Goal: Task Accomplishment & Management: Use online tool/utility

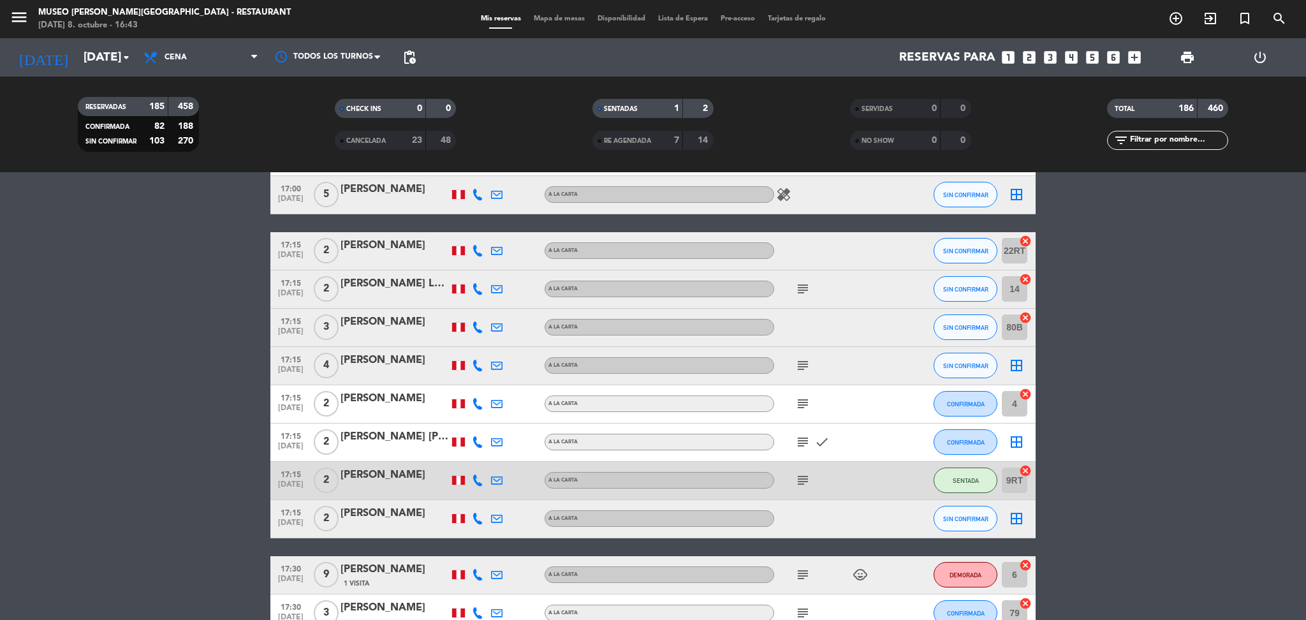
scroll to position [726, 0]
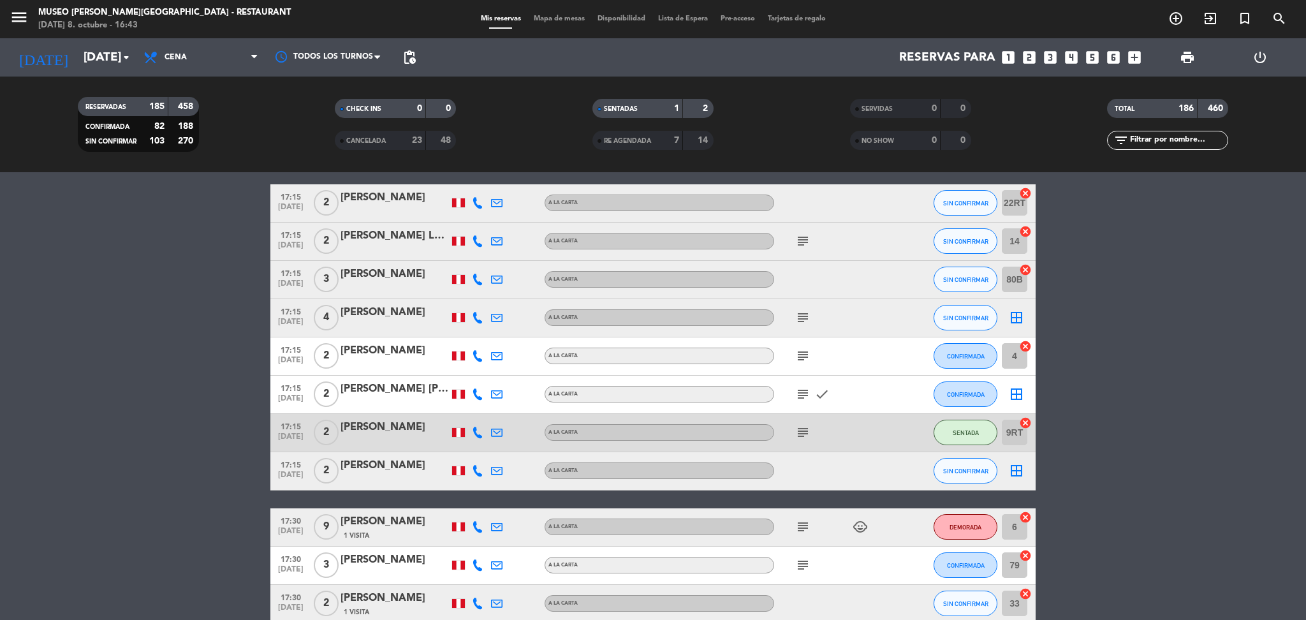
click at [808, 525] on icon "subject" at bounding box center [802, 526] width 15 height 15
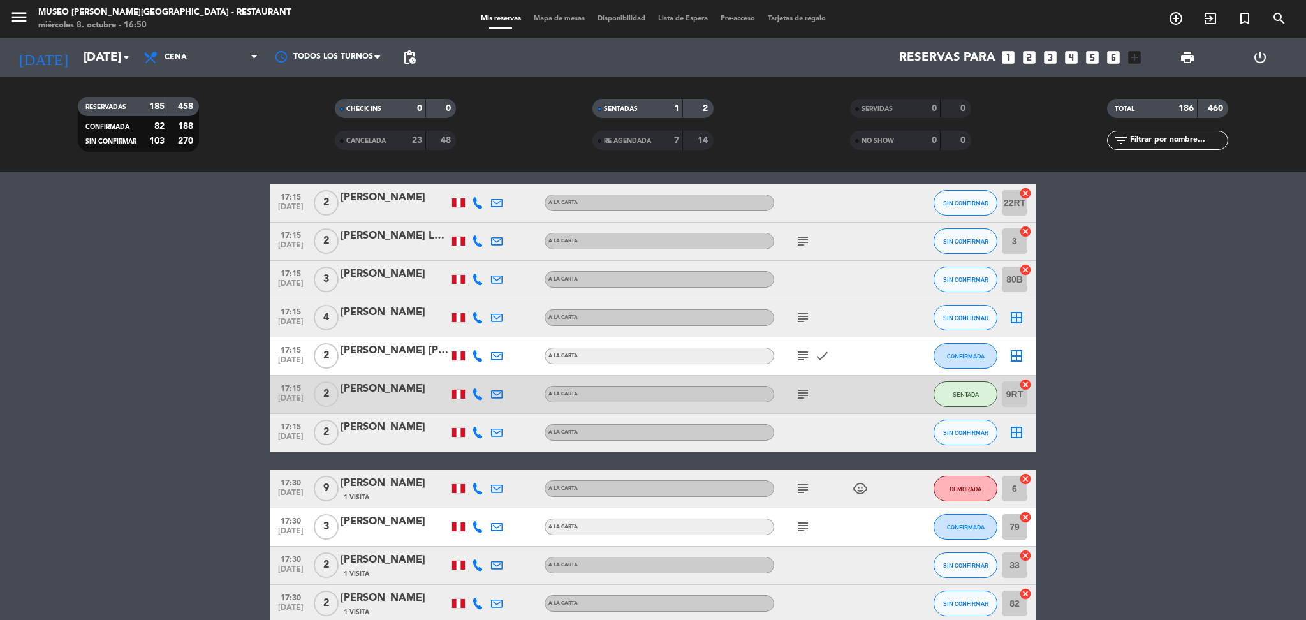
click at [1075, 52] on icon "looks_4" at bounding box center [1071, 57] width 17 height 17
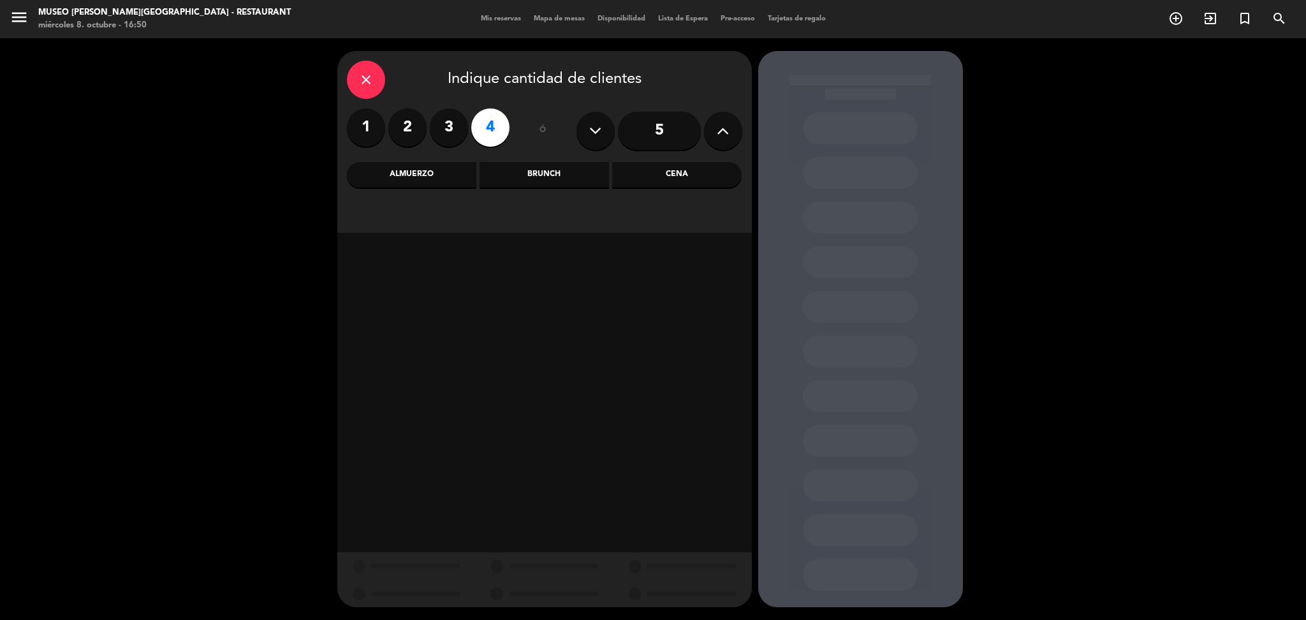
click at [681, 175] on div "Cena" at bounding box center [676, 175] width 129 height 26
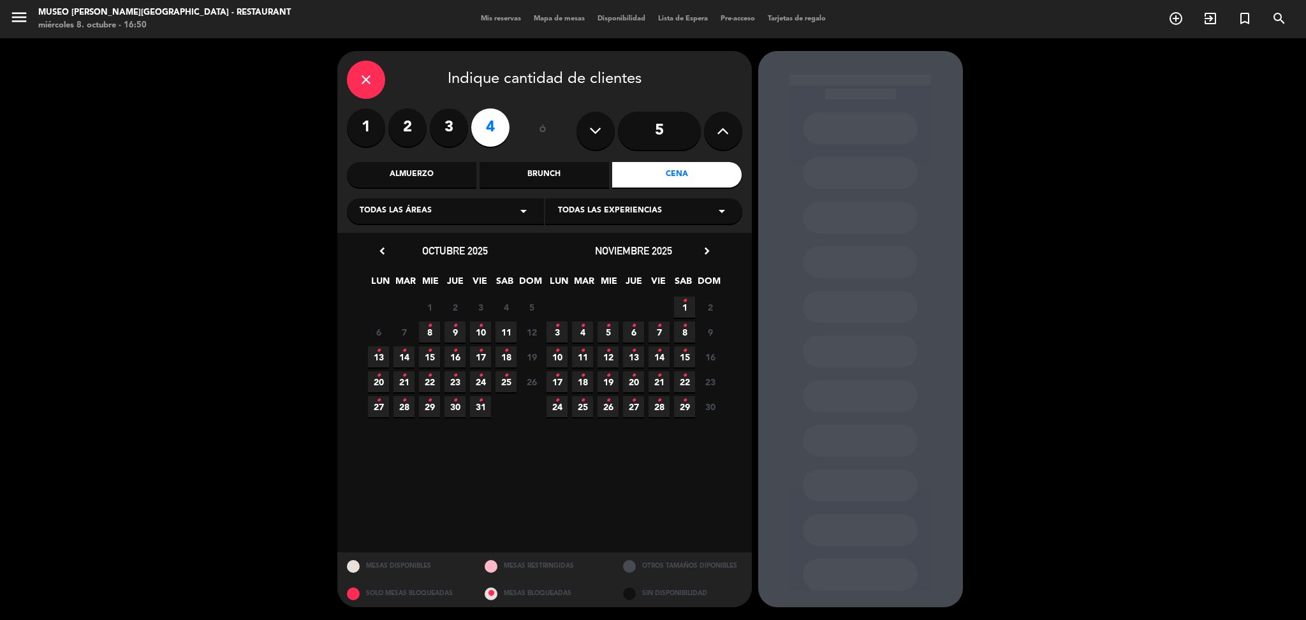
click at [424, 324] on span "8 •" at bounding box center [429, 331] width 21 height 21
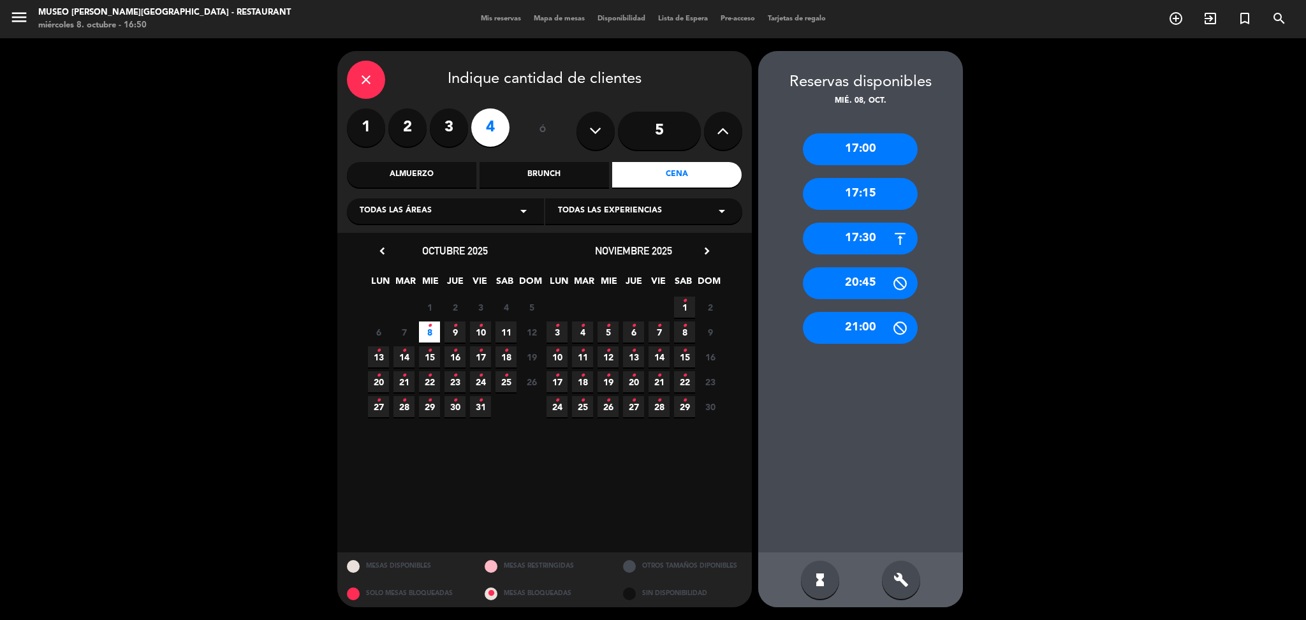
click at [363, 87] on icon "close" at bounding box center [365, 79] width 15 height 15
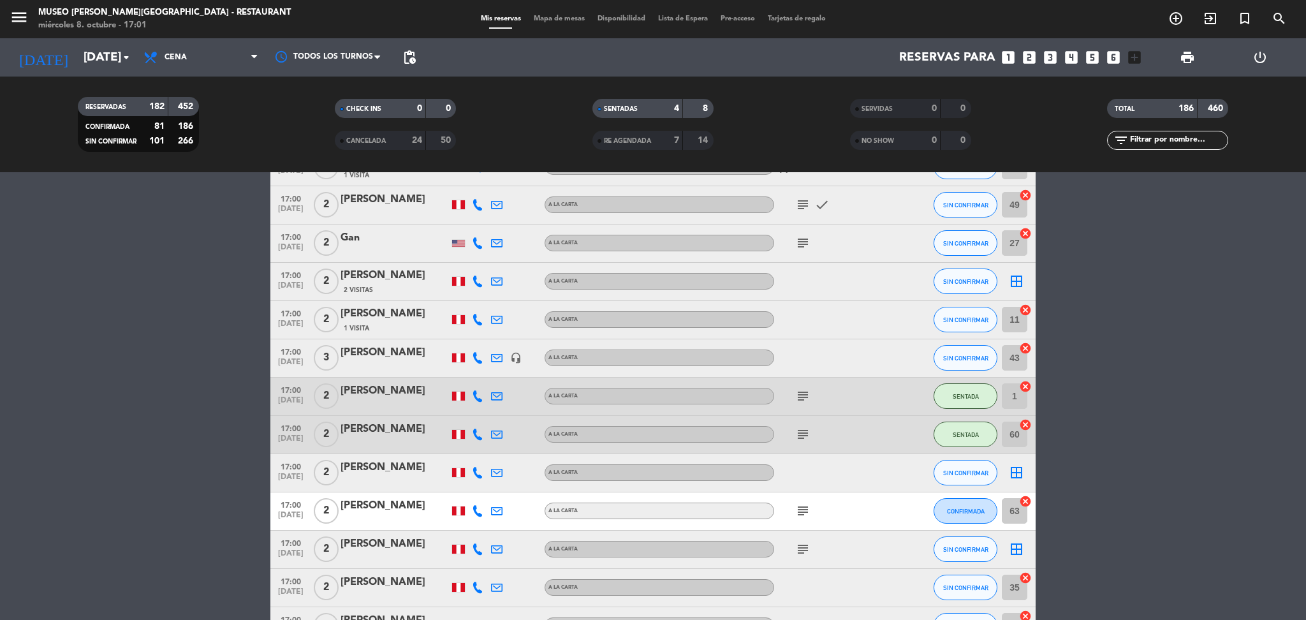
scroll to position [235, 0]
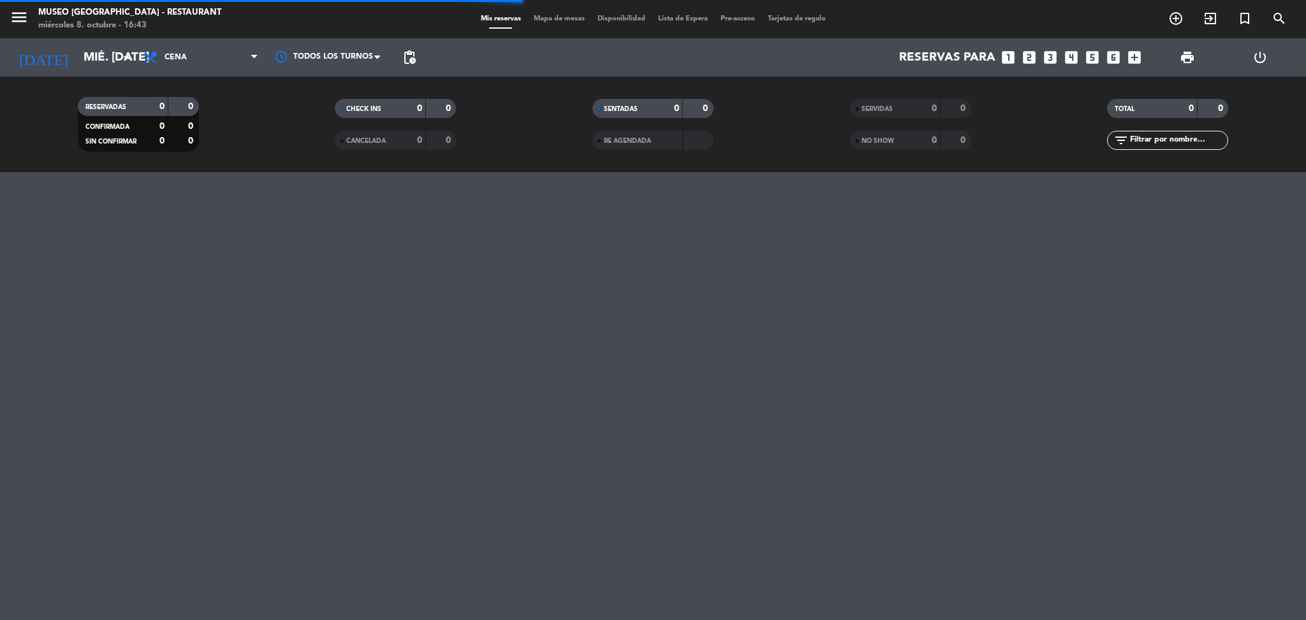
click at [552, 20] on span "Mapa de mesas" at bounding box center [559, 18] width 64 height 7
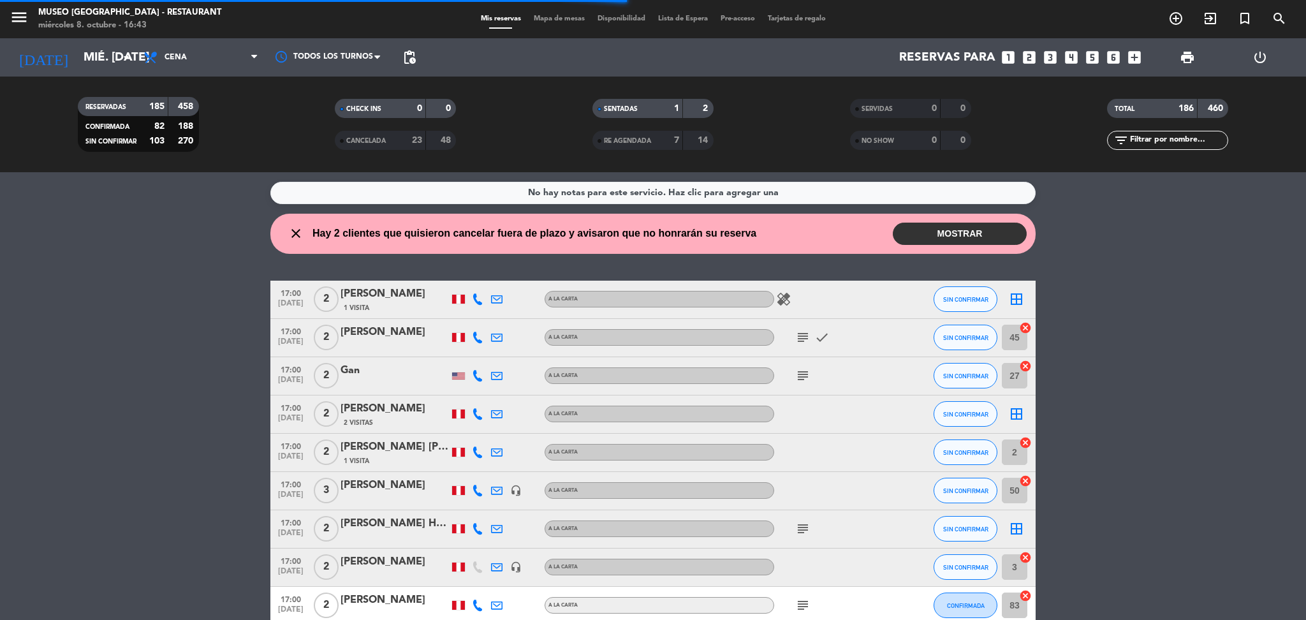
click at [549, 18] on span "Mapa de mesas" at bounding box center [559, 18] width 64 height 7
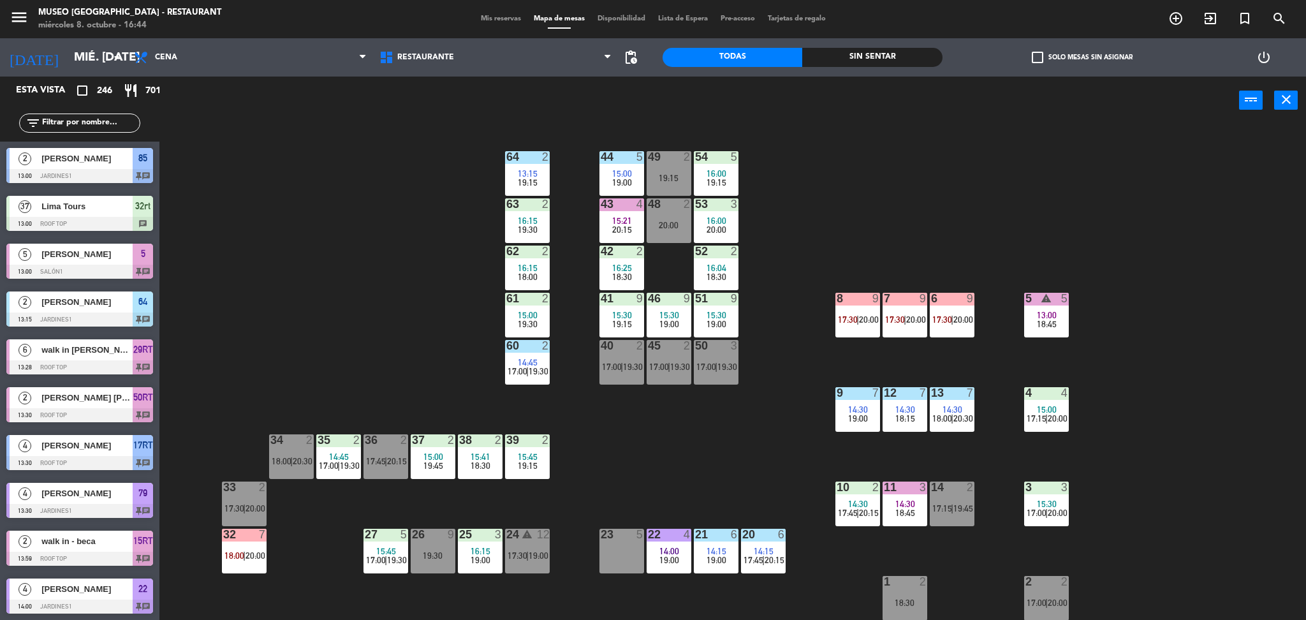
click at [100, 120] on input "text" at bounding box center [90, 123] width 99 height 14
drag, startPoint x: 64, startPoint y: 121, endPoint x: 85, endPoint y: 59, distance: 65.0
click at [64, 121] on input "text" at bounding box center [90, 123] width 99 height 14
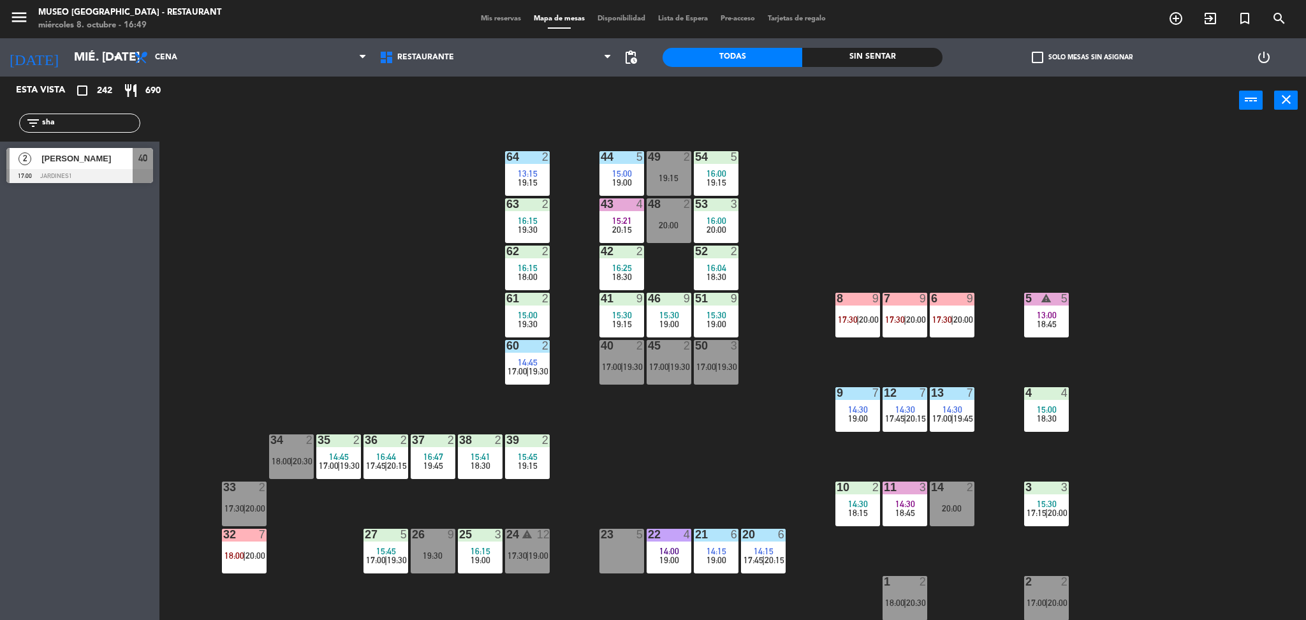
click at [418, 247] on div "44 5 15:00 19:00 49 2 19:15 54 5 16:00 19:15 64 2 13:15 19:15 48 2 20:00 53 3 1…" at bounding box center [739, 376] width 1134 height 496
click at [422, 380] on div "44 5 15:00 19:00 49 2 19:15 54 5 16:00 19:15 64 2 13:15 19:15 48 2 20:00 53 3 1…" at bounding box center [739, 376] width 1134 height 496
click at [380, 360] on div "44 5 15:00 19:00 49 2 19:15 54 5 16:00 19:15 64 2 13:15 19:15 48 2 20:00 53 3 1…" at bounding box center [739, 376] width 1134 height 496
click at [80, 120] on input "sha" at bounding box center [90, 123] width 99 height 14
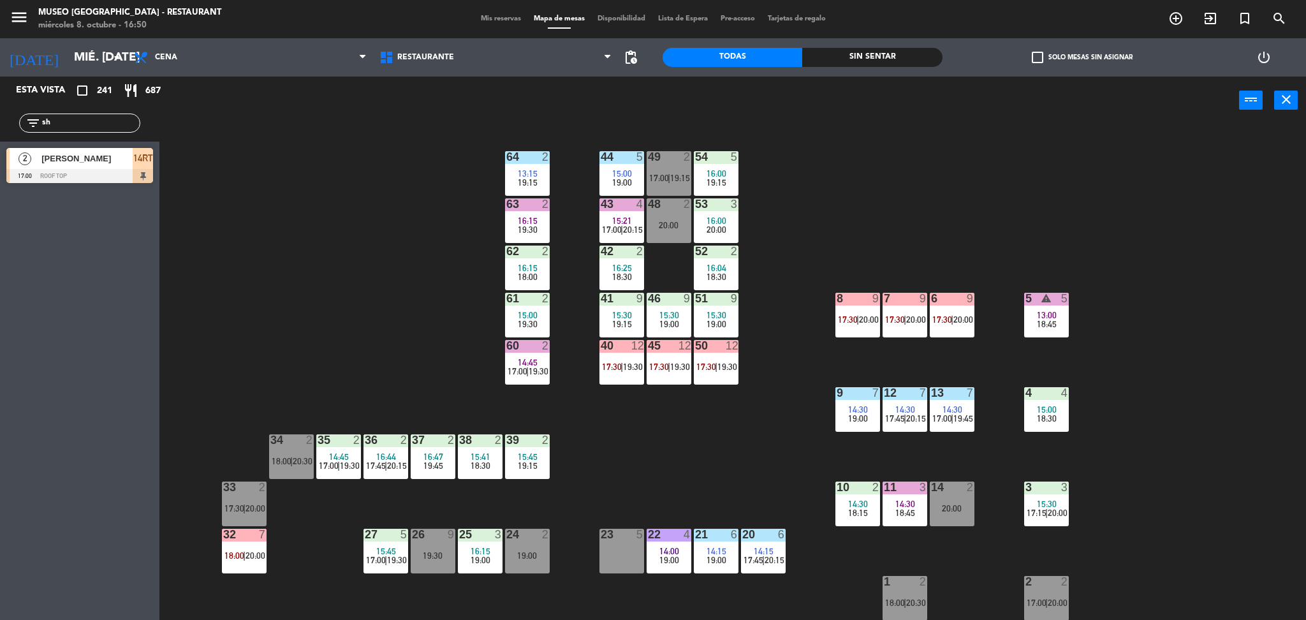
type input "s"
type input "joaq"
click at [144, 179] on div at bounding box center [79, 176] width 147 height 14
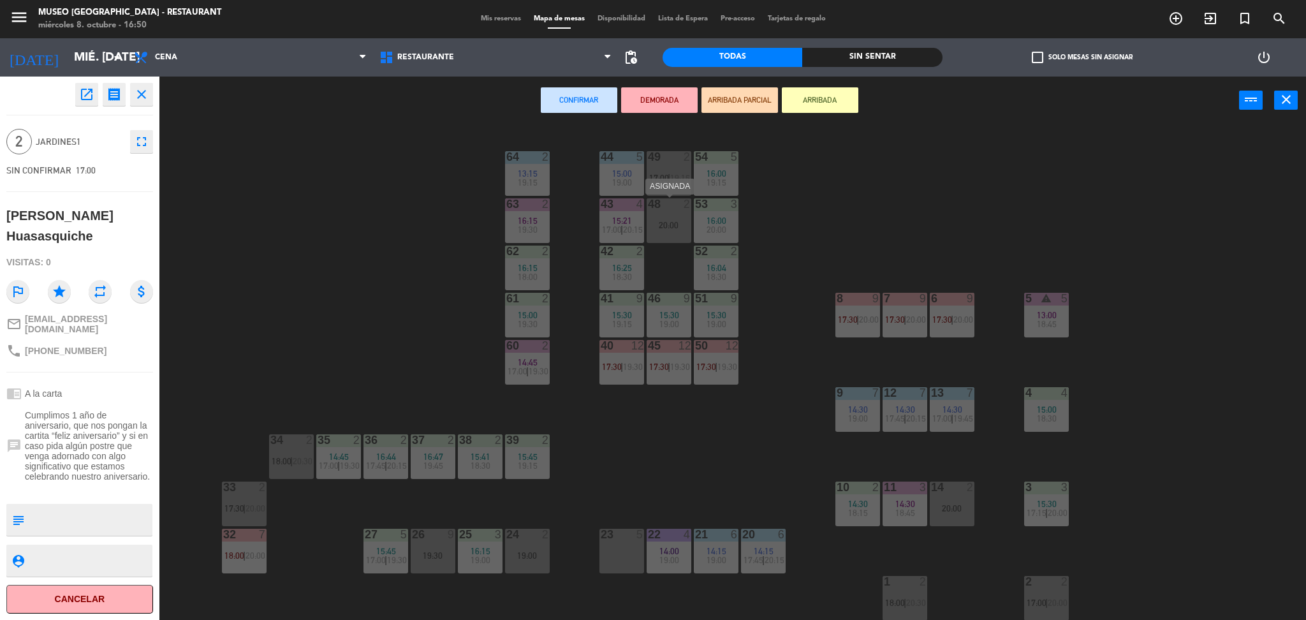
click at [664, 224] on div "20:00" at bounding box center [669, 225] width 45 height 9
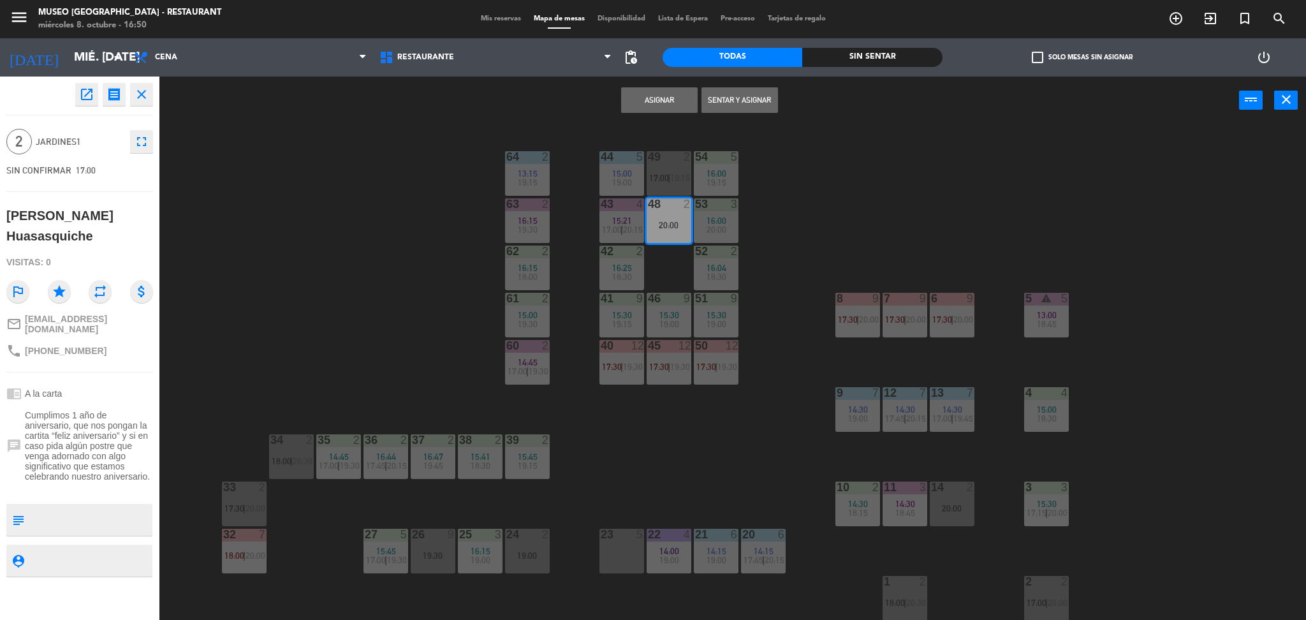
click at [639, 107] on button "Asignar" at bounding box center [659, 100] width 77 height 26
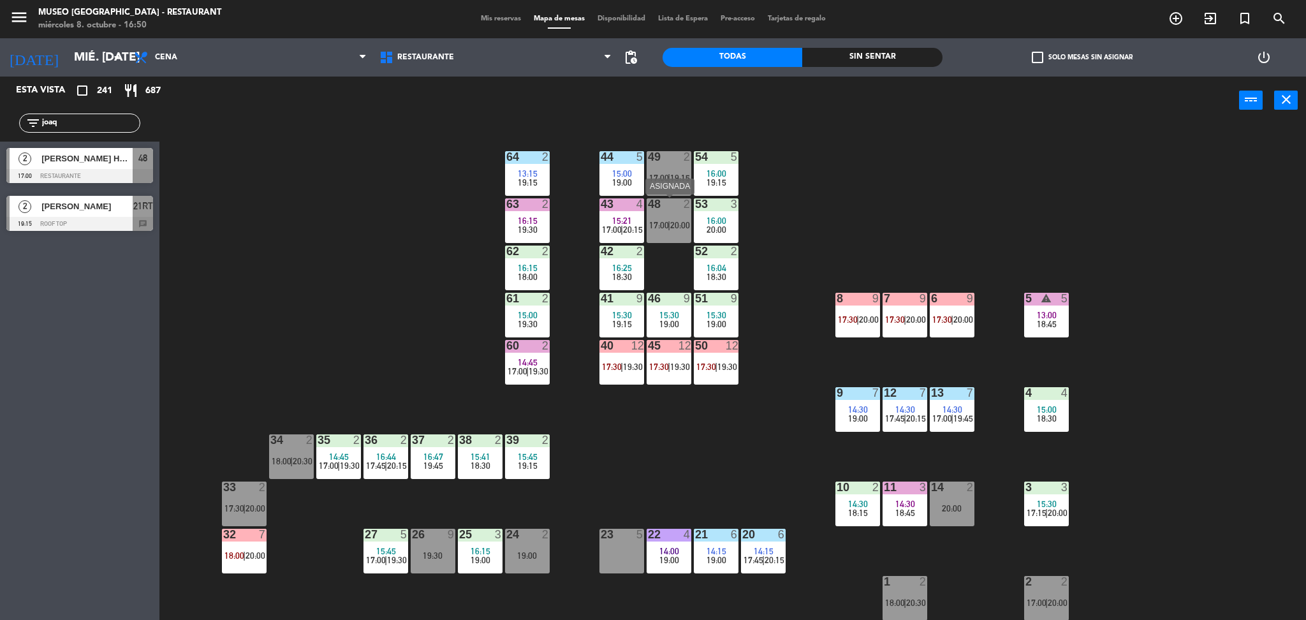
click at [664, 204] on div at bounding box center [668, 203] width 21 height 11
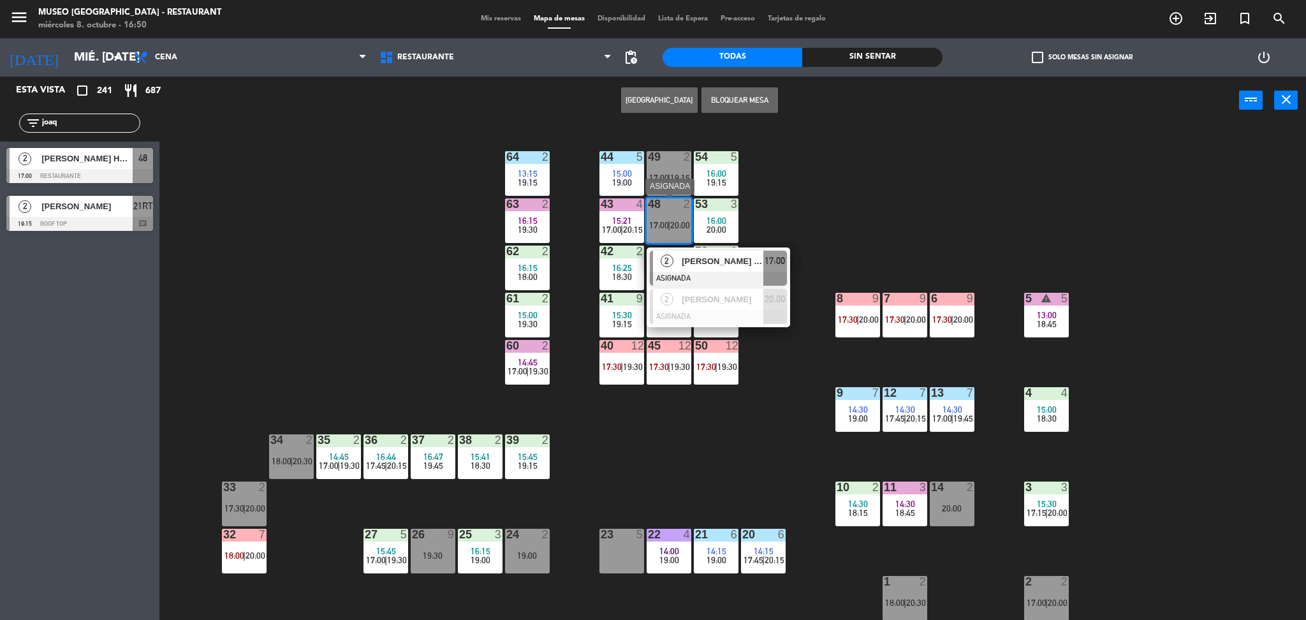
click at [744, 270] on div "[PERSON_NAME] Huasasquiche" at bounding box center [722, 261] width 83 height 21
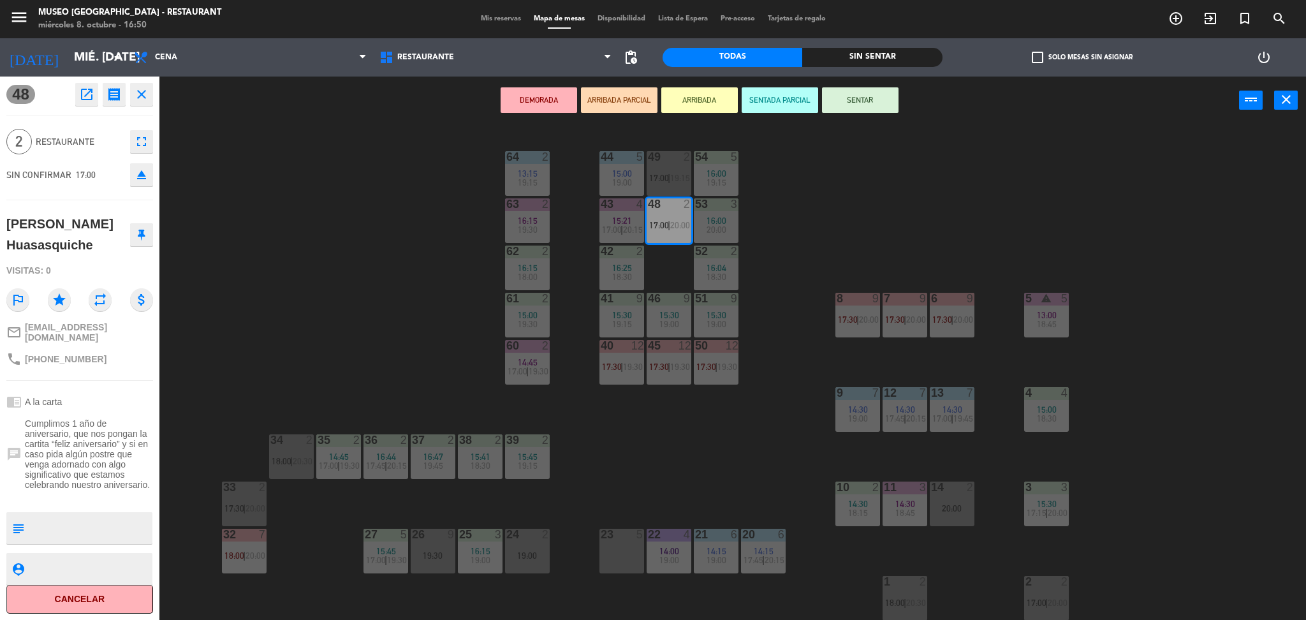
click at [645, 94] on button "ARRIBADA PARCIAL" at bounding box center [619, 100] width 77 height 26
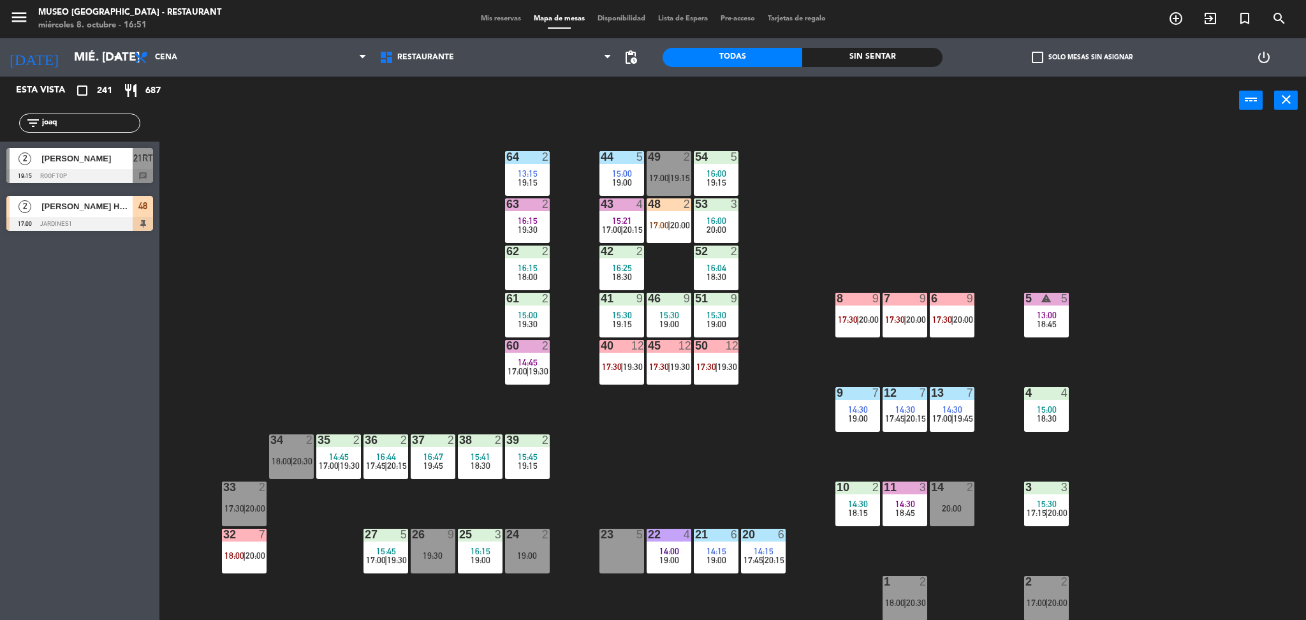
click at [348, 274] on div "44 5 15:00 19:00 49 2 17:00 | 19:15 54 5 16:00 19:15 64 2 13:15 19:15 48 2 17:0…" at bounding box center [739, 376] width 1134 height 496
click at [353, 237] on div "44 5 15:00 19:00 49 2 17:00 | 19:15 54 5 16:00 19:15 64 2 13:15 19:15 48 2 17:0…" at bounding box center [739, 376] width 1134 height 496
drag, startPoint x: 94, startPoint y: 124, endPoint x: 29, endPoint y: 152, distance: 70.3
click at [0, 197] on div "Esta vista crop_square 241 restaurant 687 filter_list joaq 2 [PERSON_NAME] 19:1…" at bounding box center [79, 157] width 159 height 161
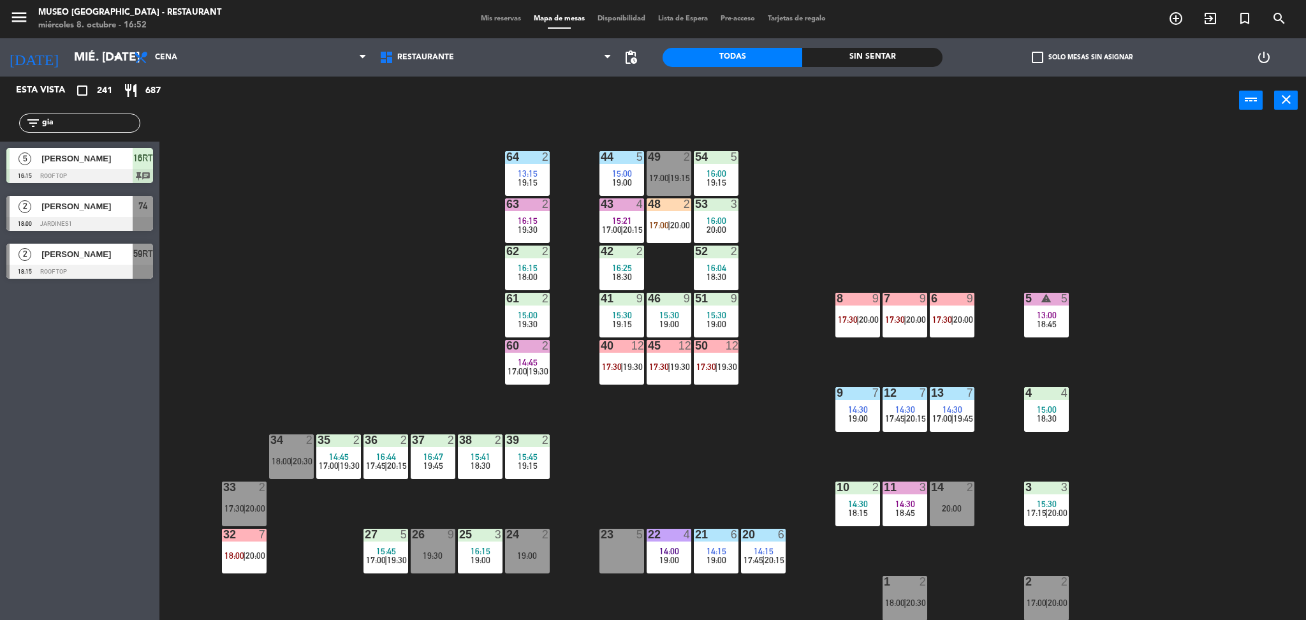
type input "gia"
click at [439, 241] on div "44 5 15:00 19:00 49 2 17:00 | 19:15 54 5 16:00 19:15 64 2 13:15 19:15 48 2 17:0…" at bounding box center [739, 376] width 1134 height 496
click at [146, 173] on div at bounding box center [79, 176] width 147 height 14
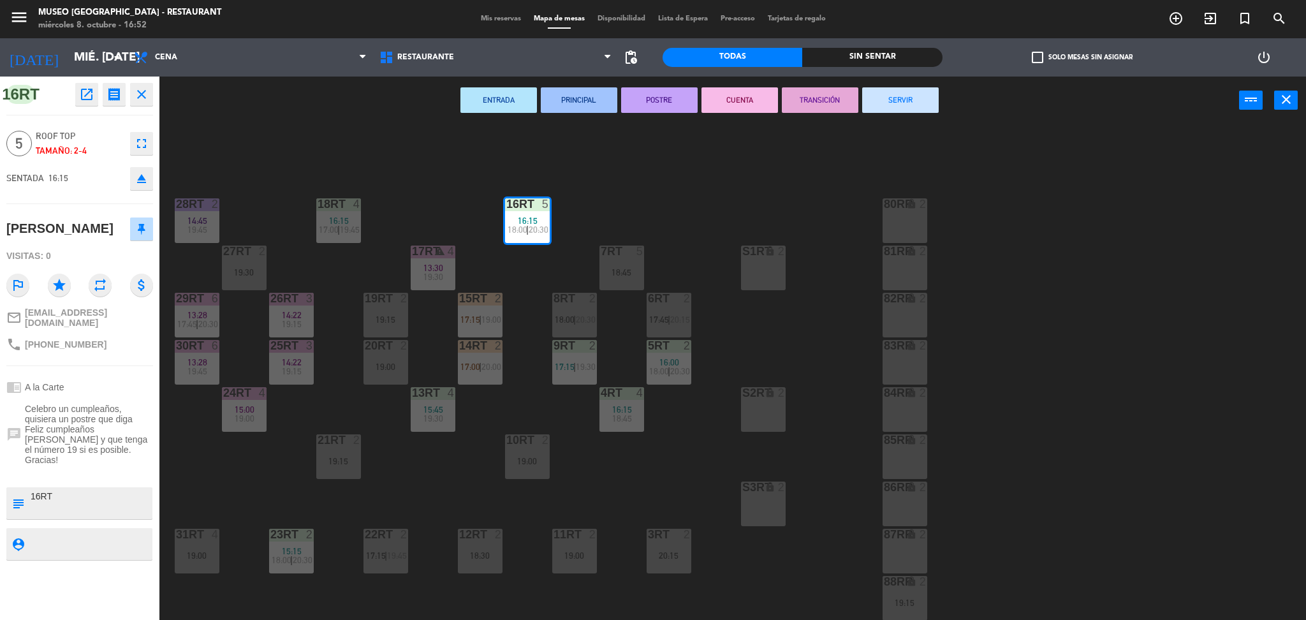
click at [625, 184] on div "18RT 4 16:15 17:00 | 19:45 16RT 5 16:15 18:00 | 20:30 28RT 2 14:45 19:45 80RR l…" at bounding box center [739, 376] width 1134 height 496
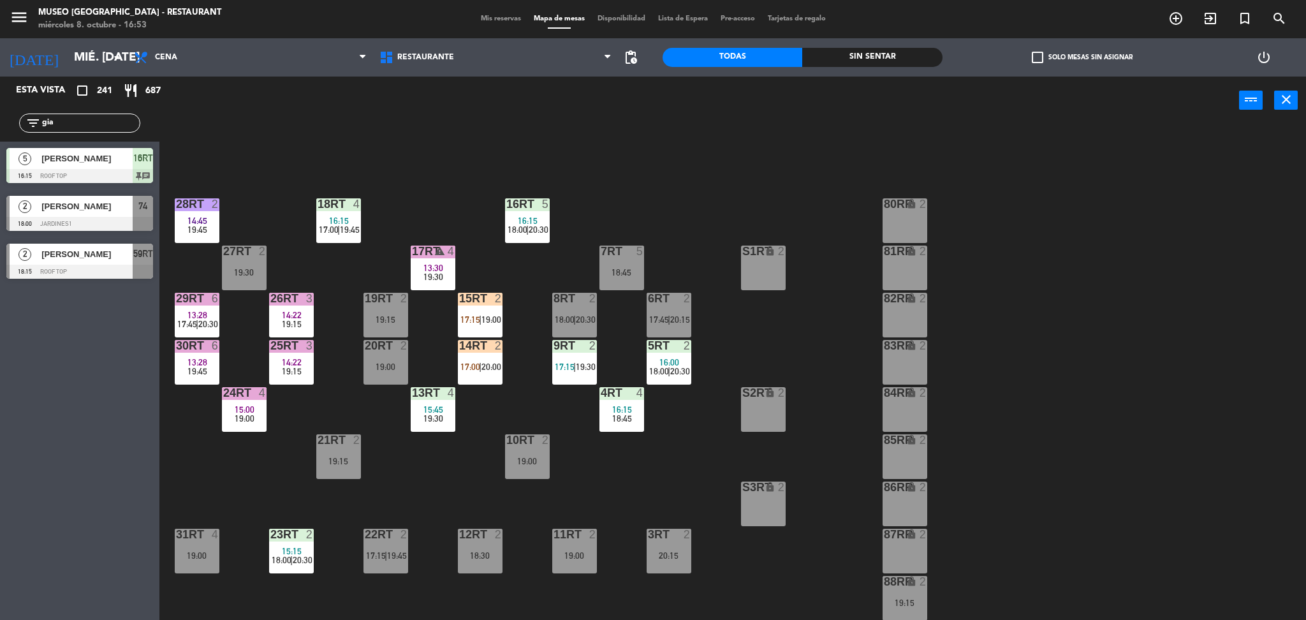
click at [443, 233] on div "18RT 4 16:15 17:00 | 19:45 16RT 5 16:15 18:00 | 20:30 28RT 2 14:45 19:45 80RR l…" at bounding box center [739, 376] width 1134 height 496
click at [474, 349] on div at bounding box center [479, 345] width 21 height 11
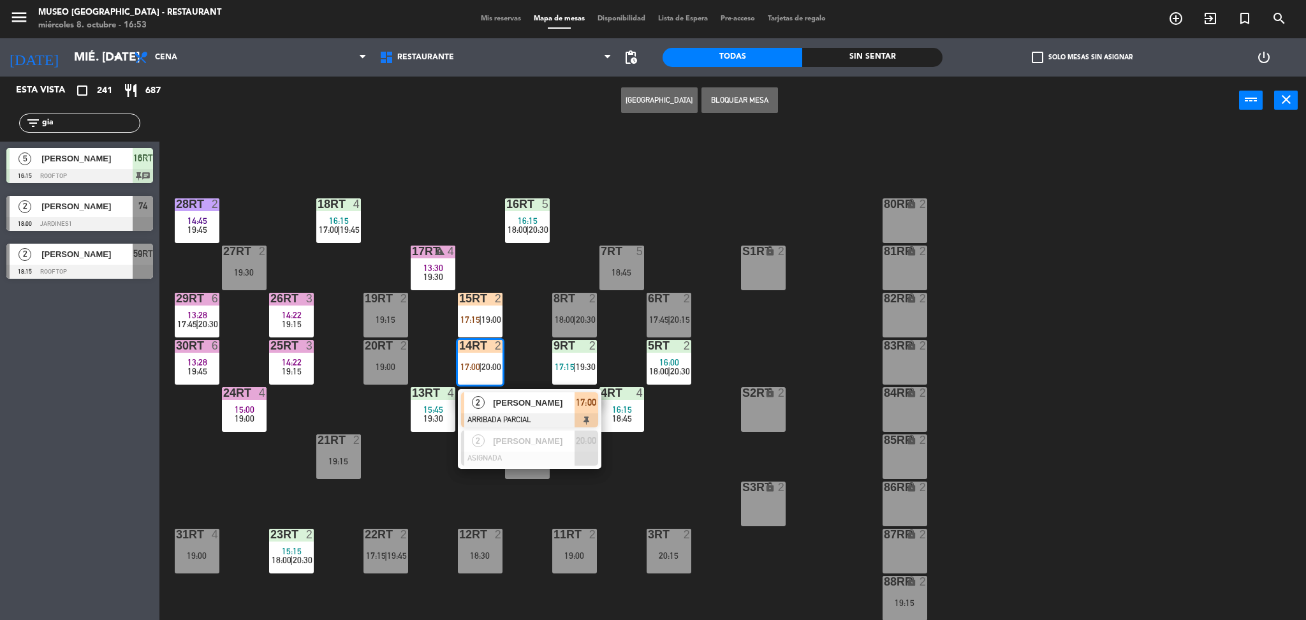
click at [542, 409] on span "[PERSON_NAME]" at bounding box center [534, 402] width 82 height 13
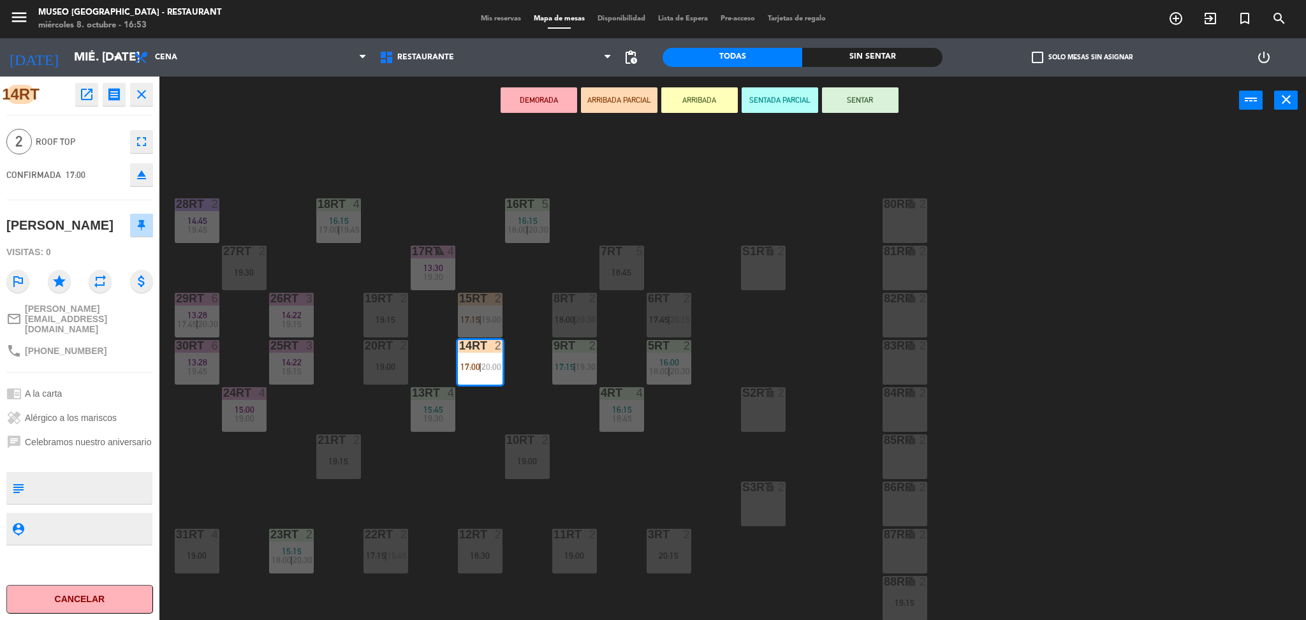
click at [531, 404] on div "18RT 4 16:15 17:00 | 19:45 16RT 5 16:15 18:00 | 20:30 28RT 2 14:45 19:45 80RR l…" at bounding box center [739, 376] width 1134 height 496
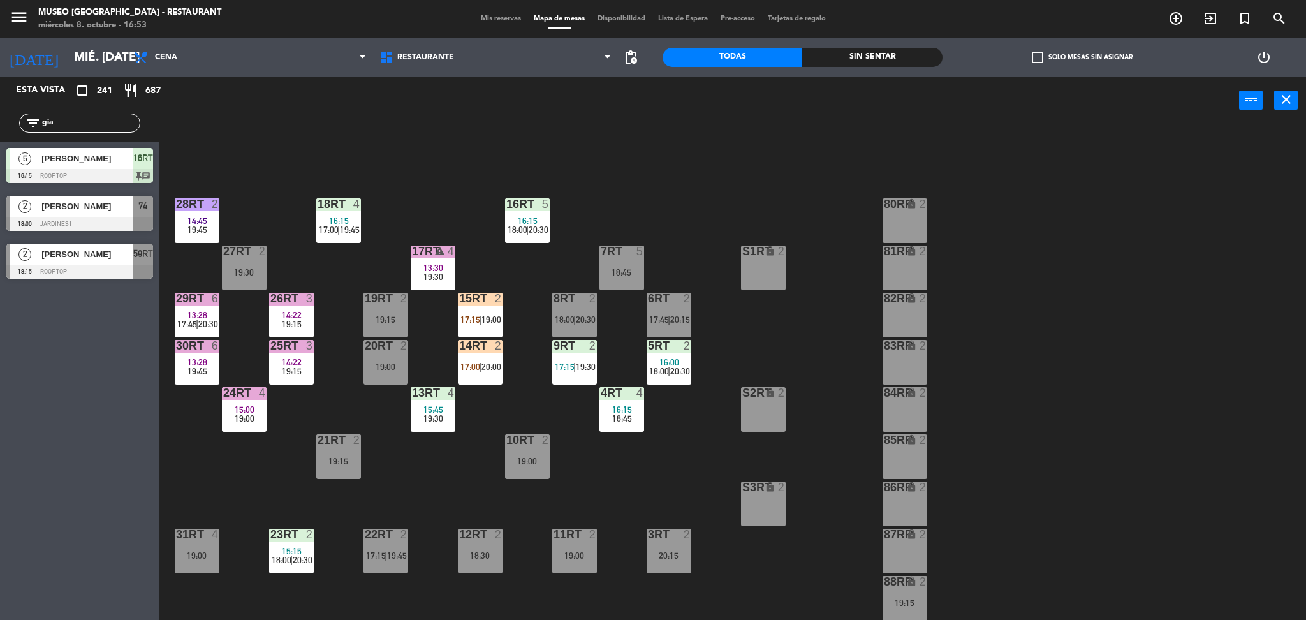
click at [478, 320] on span "17:15" at bounding box center [471, 319] width 20 height 10
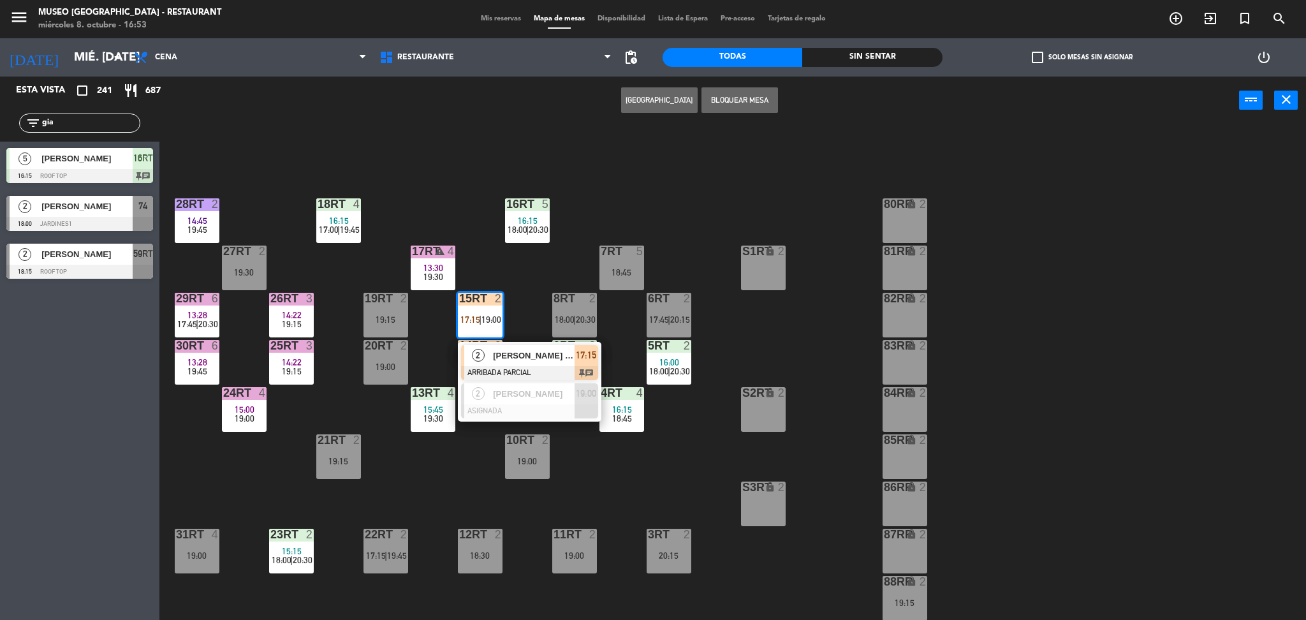
click at [501, 350] on span "[PERSON_NAME] [PERSON_NAME]" at bounding box center [534, 355] width 82 height 13
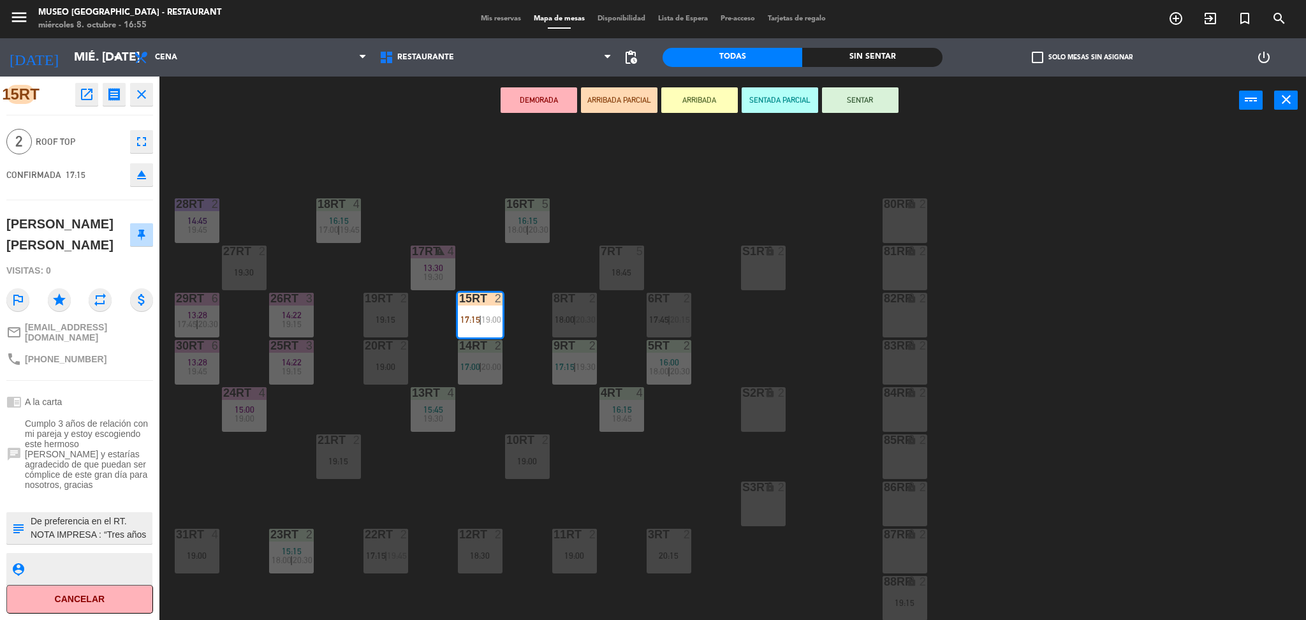
click at [679, 466] on div "18RT 4 16:15 17:00 | 19:45 16RT 5 16:15 18:00 | 20:30 28RT 2 14:45 19:45 80RR l…" at bounding box center [739, 376] width 1134 height 496
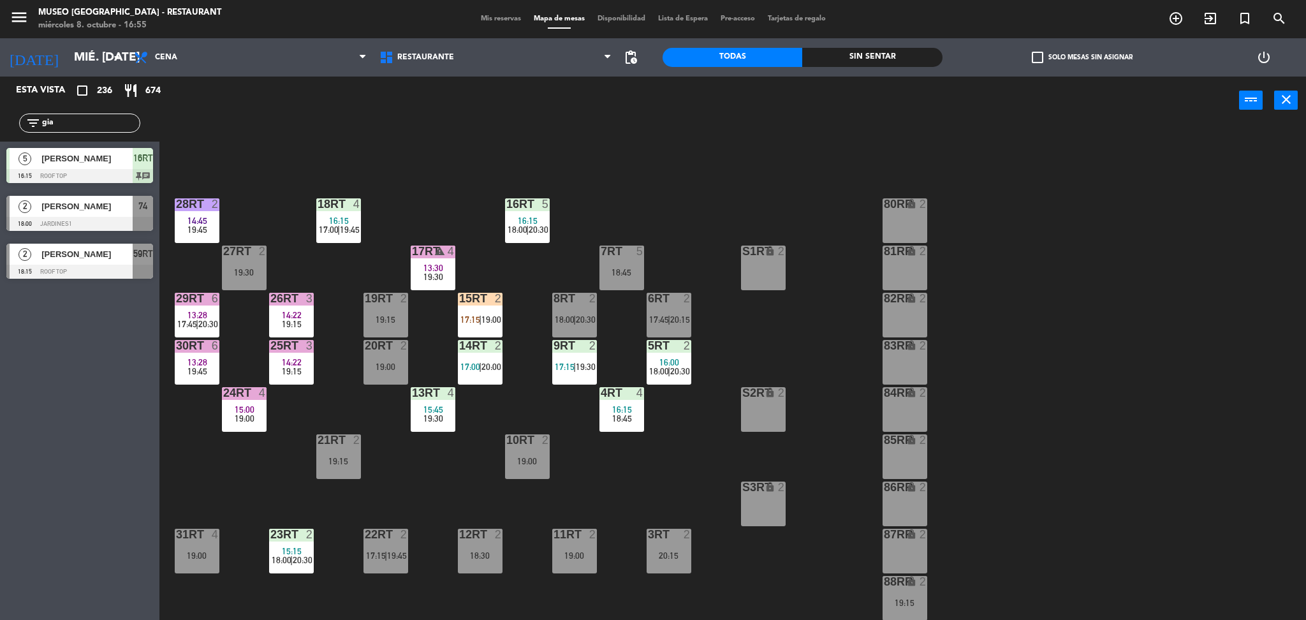
click at [563, 550] on div "19:00" at bounding box center [574, 555] width 45 height 10
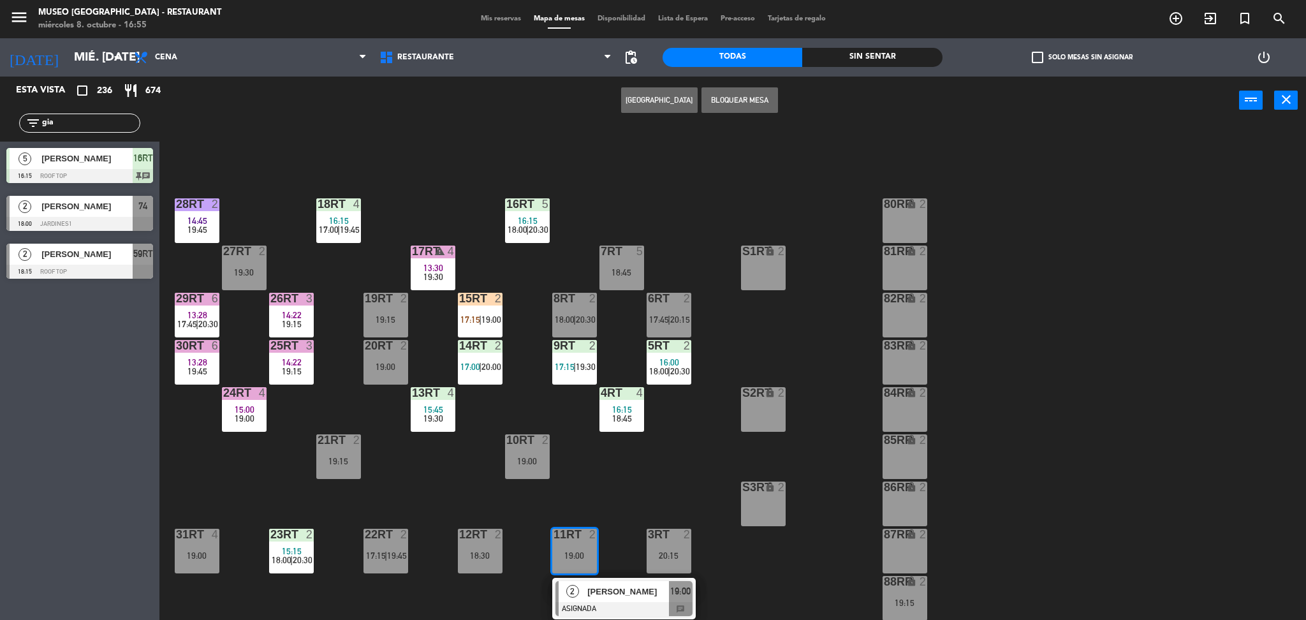
click at [731, 412] on div "18RT 4 16:15 17:00 | 19:45 16RT 5 16:15 18:00 | 20:30 28RT 2 14:45 19:45 80RR l…" at bounding box center [739, 376] width 1134 height 496
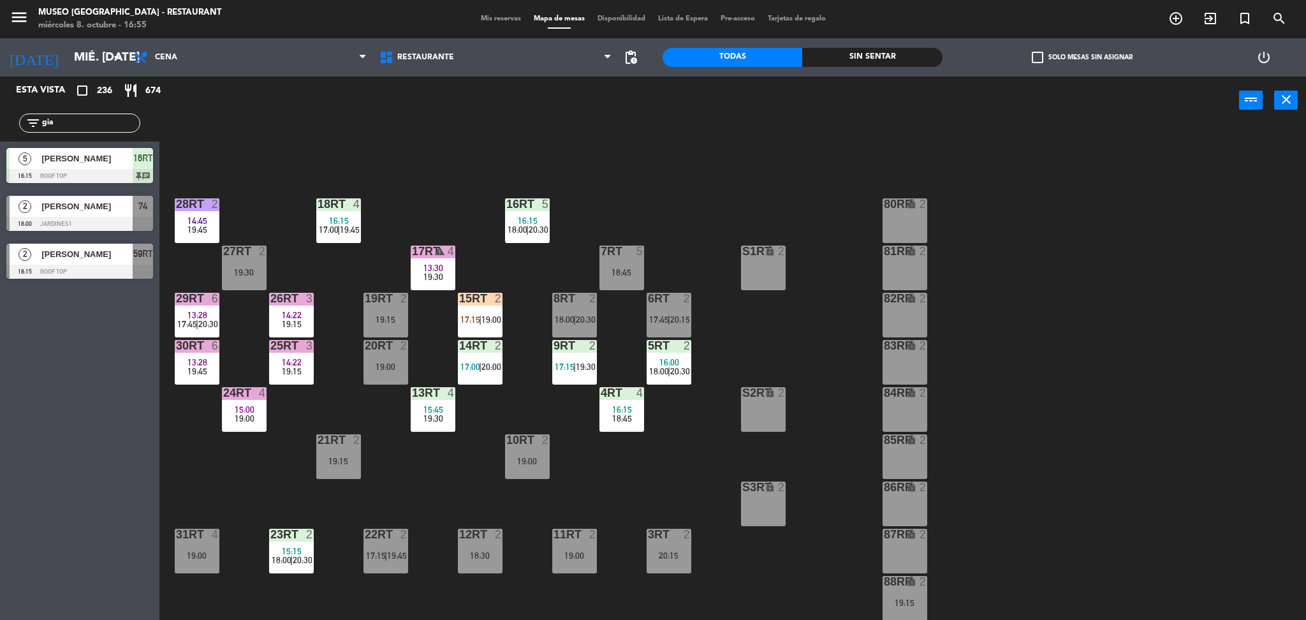
click at [374, 305] on div "19RT 2" at bounding box center [386, 299] width 45 height 13
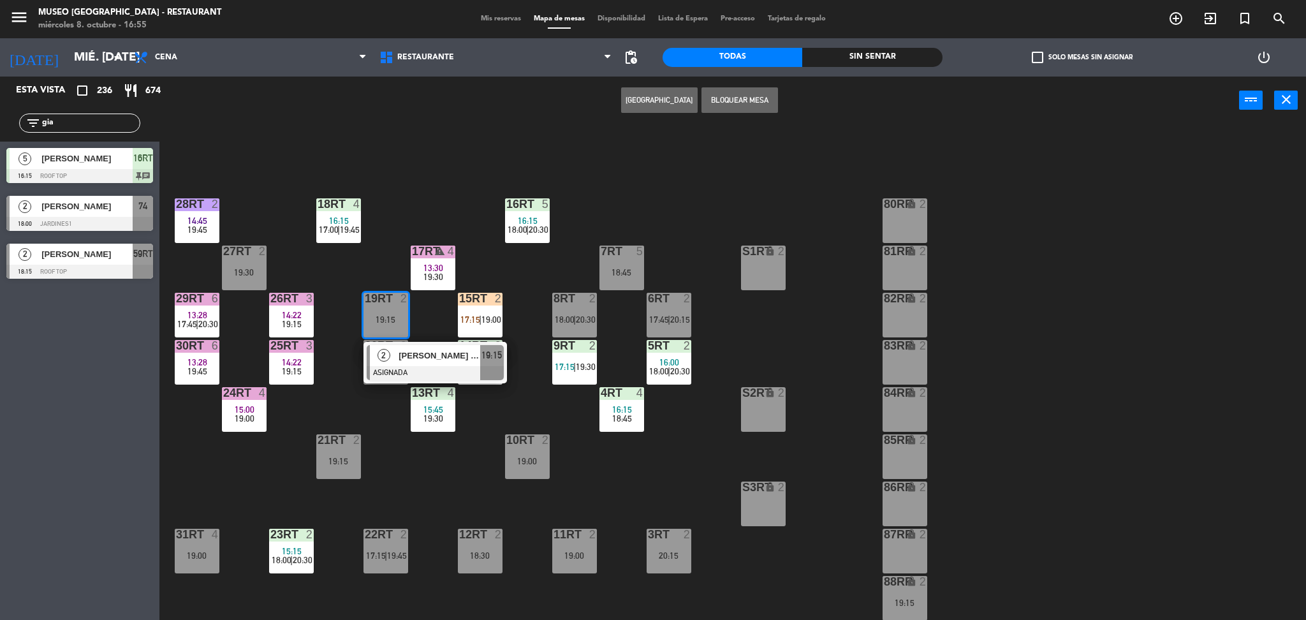
drag, startPoint x: 56, startPoint y: 121, endPoint x: 24, endPoint y: 114, distance: 32.7
click at [0, 173] on div "Esta vista crop_square 236 restaurant 674 filter_list gia 5 [PERSON_NAME] 16:15…" at bounding box center [79, 181] width 159 height 209
click at [334, 127] on main "18RT 4 16:15 17:00 | 19:45 16RT 5 16:15 18:00 | 20:30 28RT 2 14:45 19:45 80RR l…" at bounding box center [732, 369] width 1147 height 508
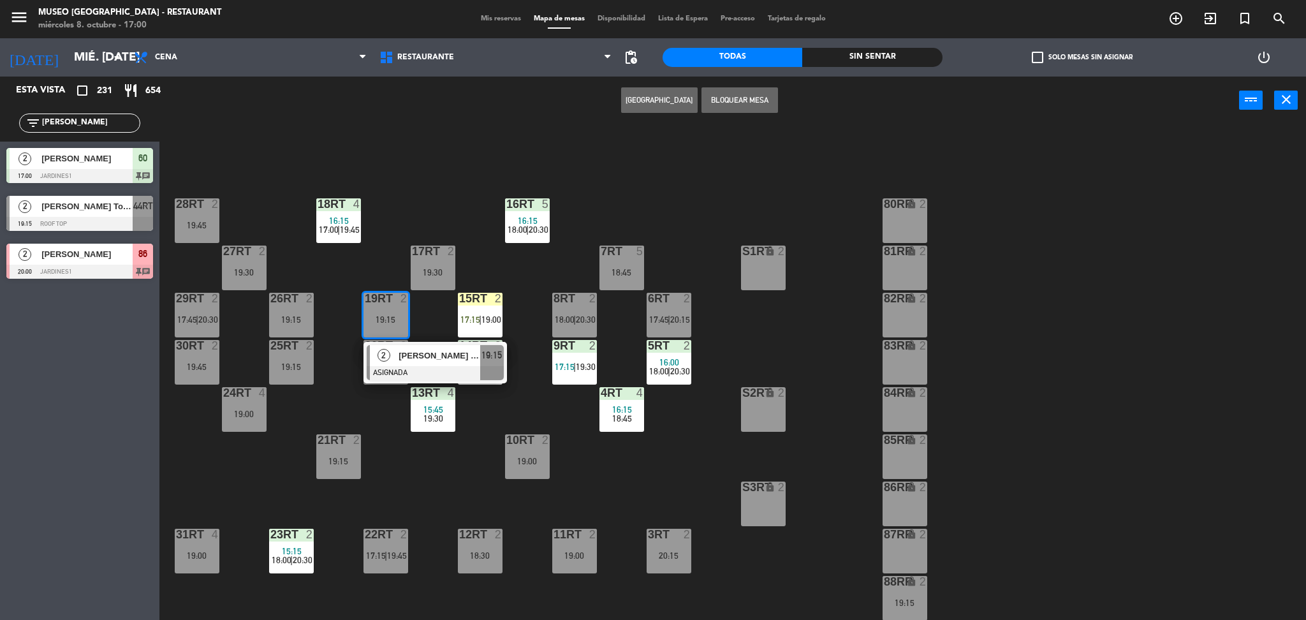
drag, startPoint x: 83, startPoint y: 121, endPoint x: 0, endPoint y: 179, distance: 101.2
click at [0, 179] on div "Esta vista crop_square 231 restaurant 654 filter_list [PERSON_NAME] 2 [PERSON_N…" at bounding box center [79, 181] width 159 height 209
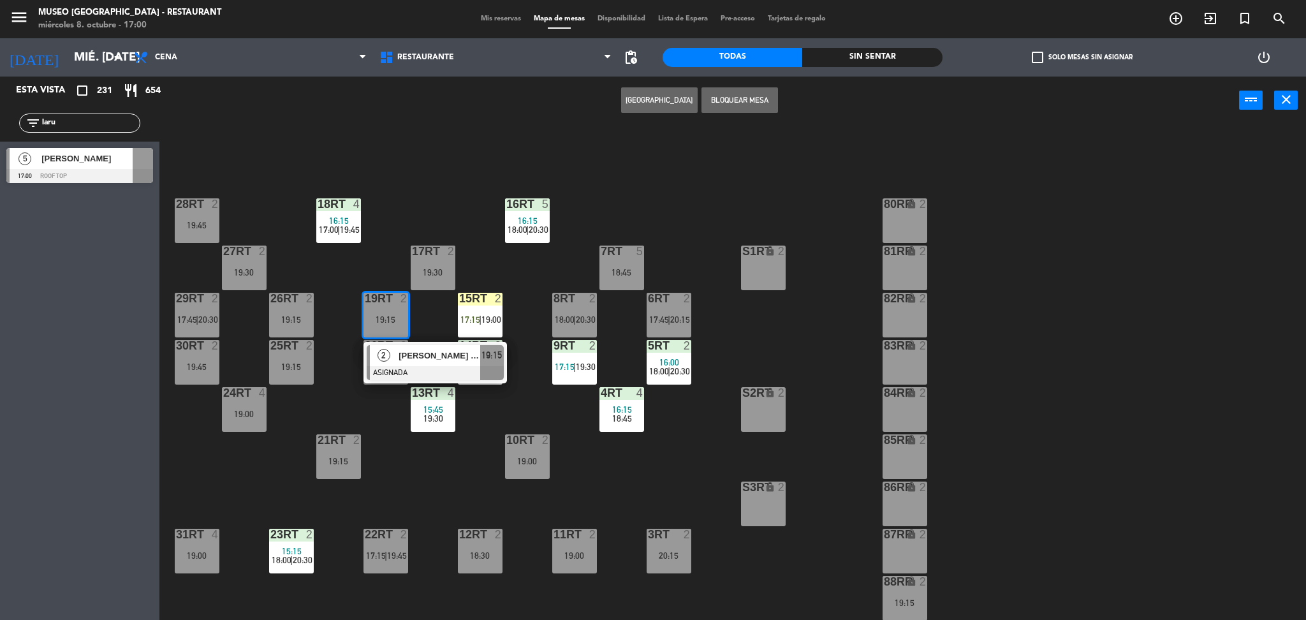
type input "laru"
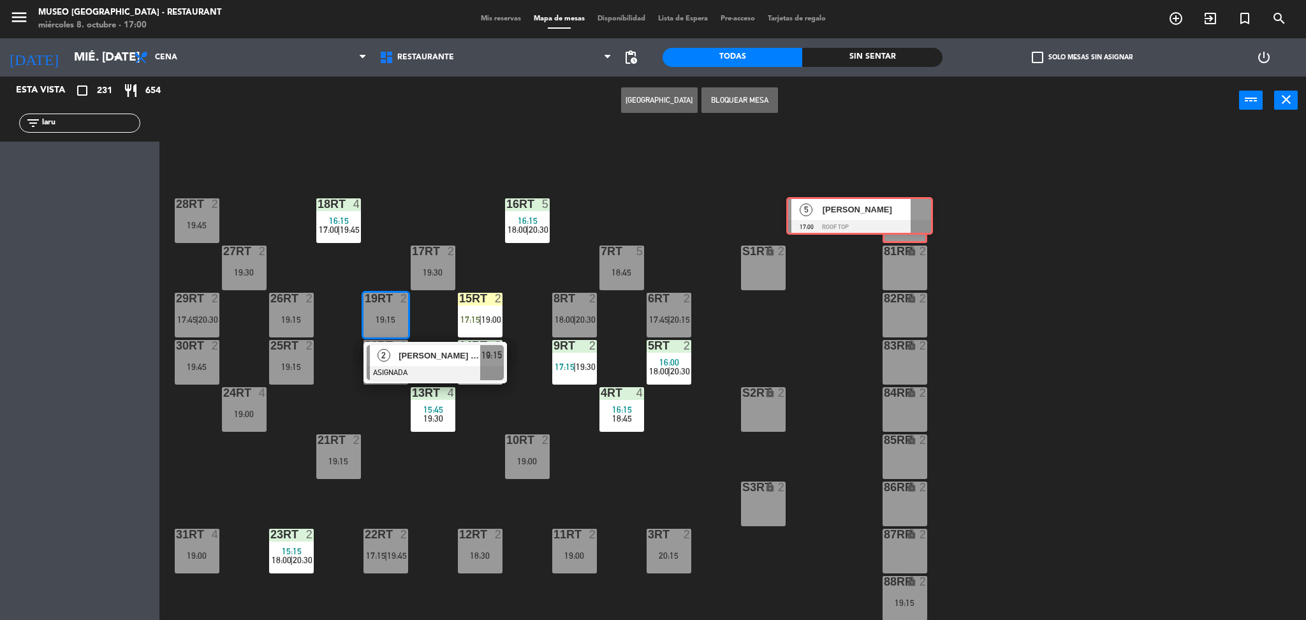
drag, startPoint x: 973, startPoint y: 265, endPoint x: 910, endPoint y: 217, distance: 79.2
click at [910, 217] on div "Esta vista crop_square 231 restaurant 654 filter_list laru 5 Sthefany Laruta 17…" at bounding box center [653, 350] width 1306 height 547
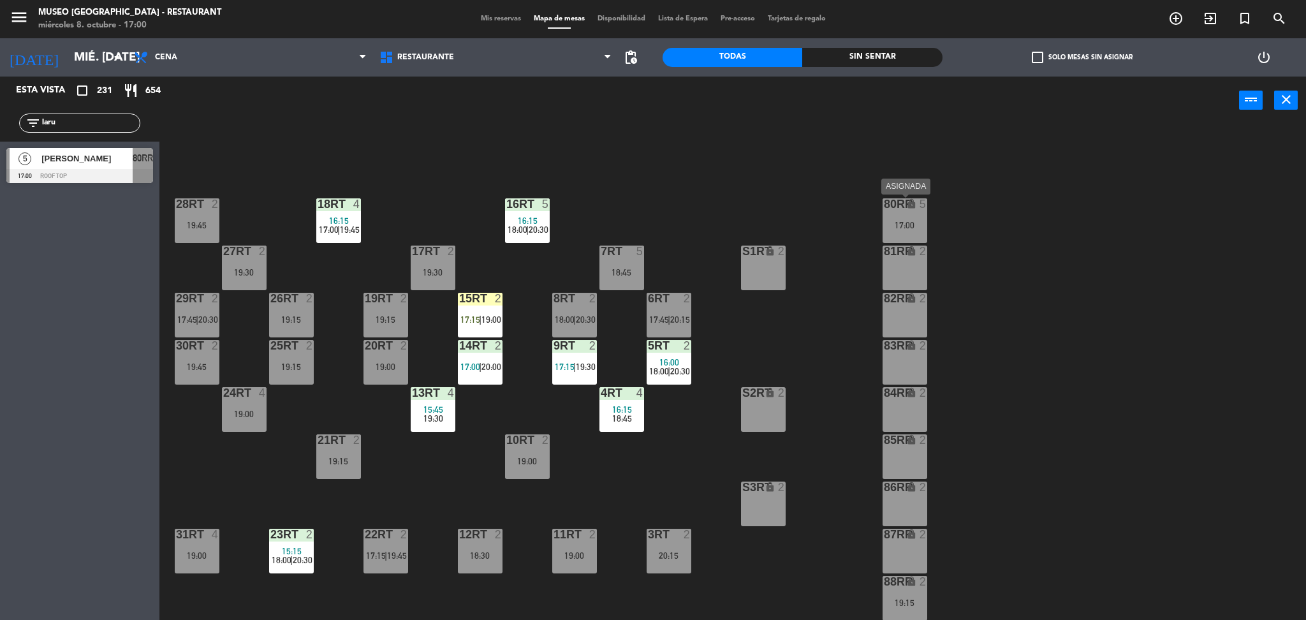
click at [914, 223] on div "17:00" at bounding box center [905, 225] width 45 height 9
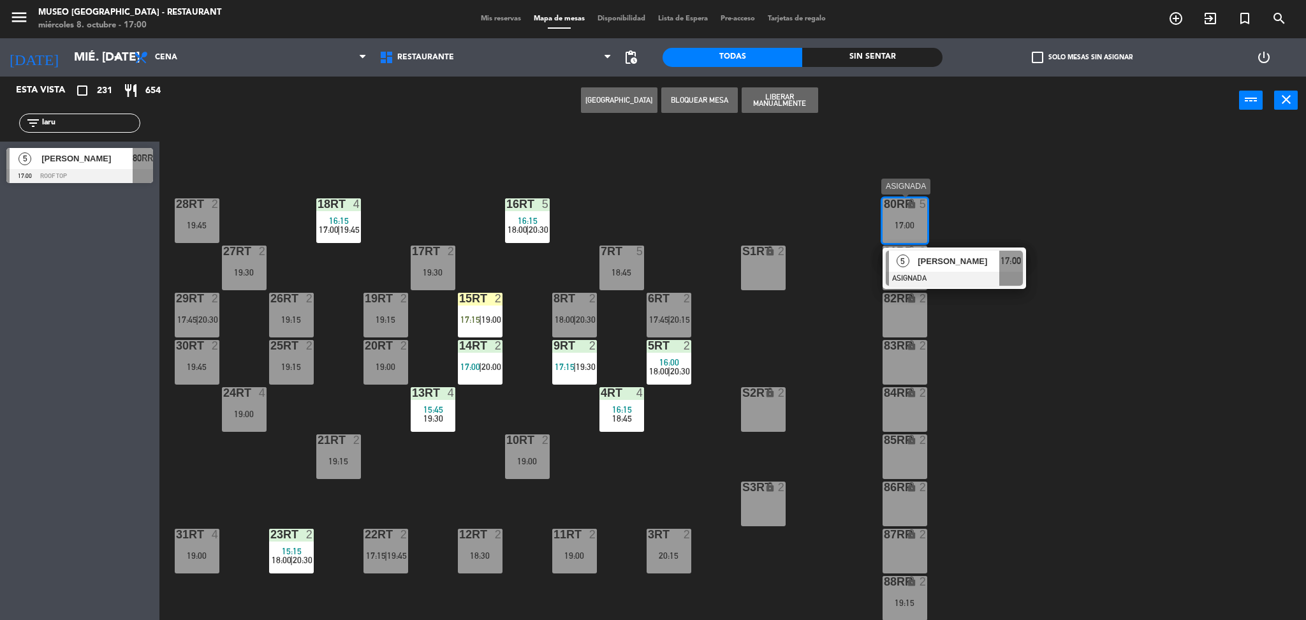
click at [948, 270] on div "[PERSON_NAME]" at bounding box center [958, 261] width 83 height 21
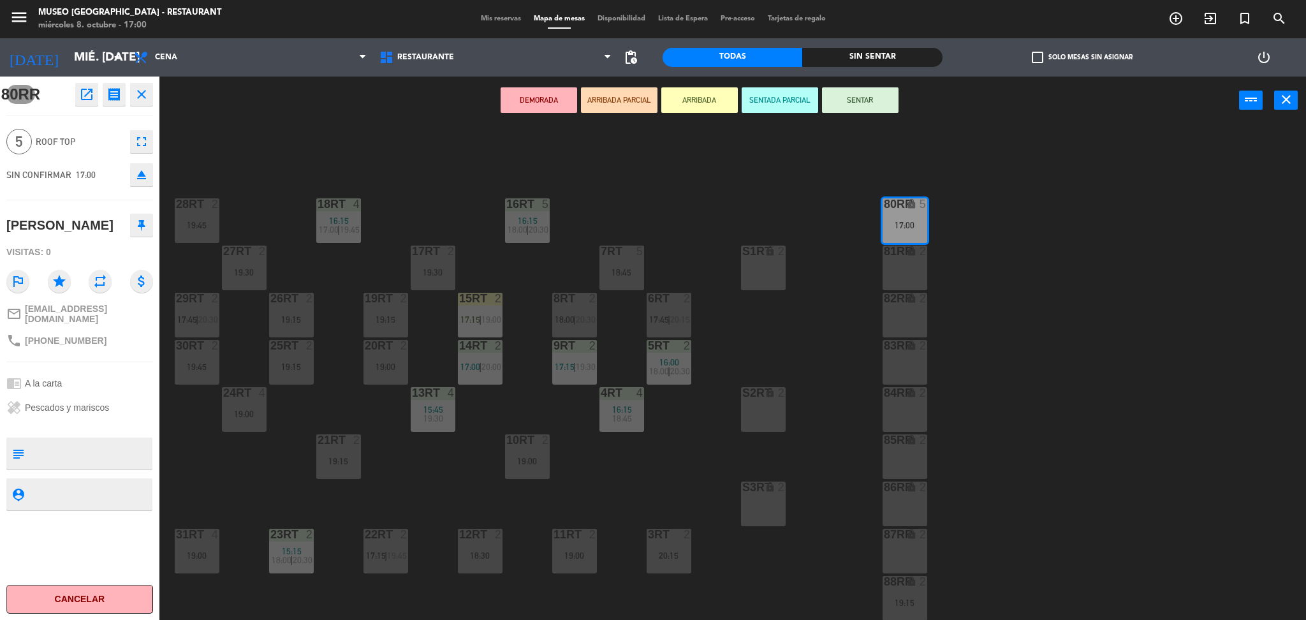
click at [617, 110] on button "ARRIBADA PARCIAL" at bounding box center [619, 100] width 77 height 26
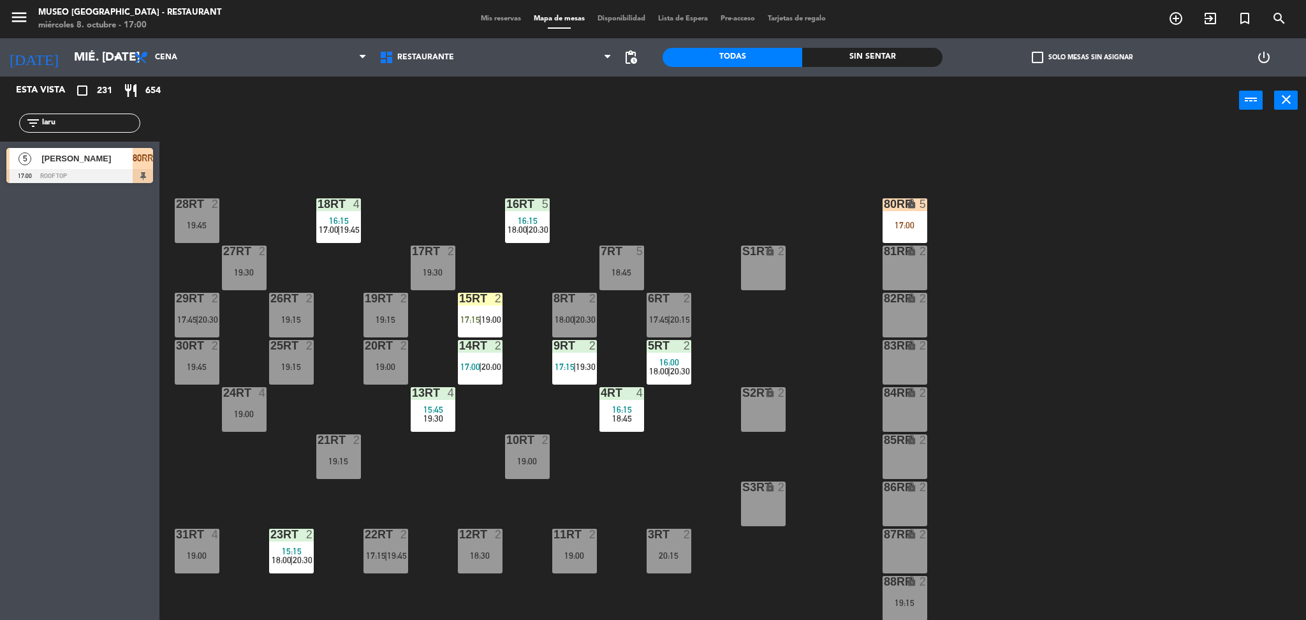
click at [907, 219] on div "80RR lock 5 17:00" at bounding box center [905, 220] width 45 height 45
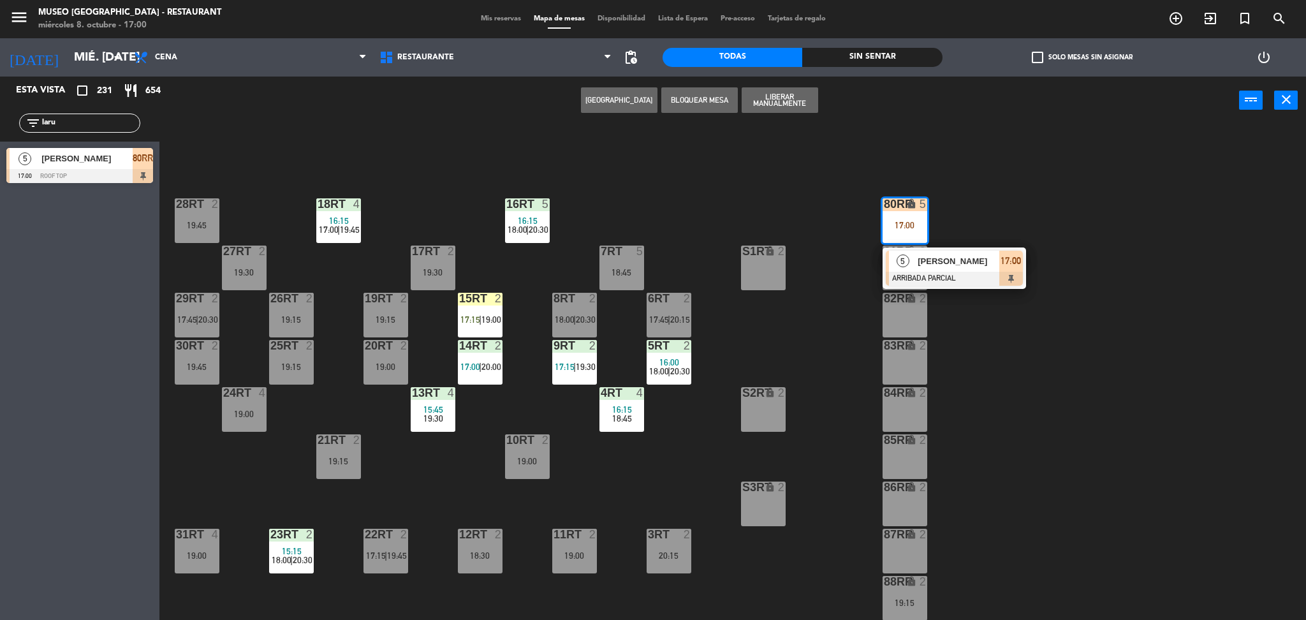
click at [968, 267] on span "[PERSON_NAME]" at bounding box center [959, 260] width 82 height 13
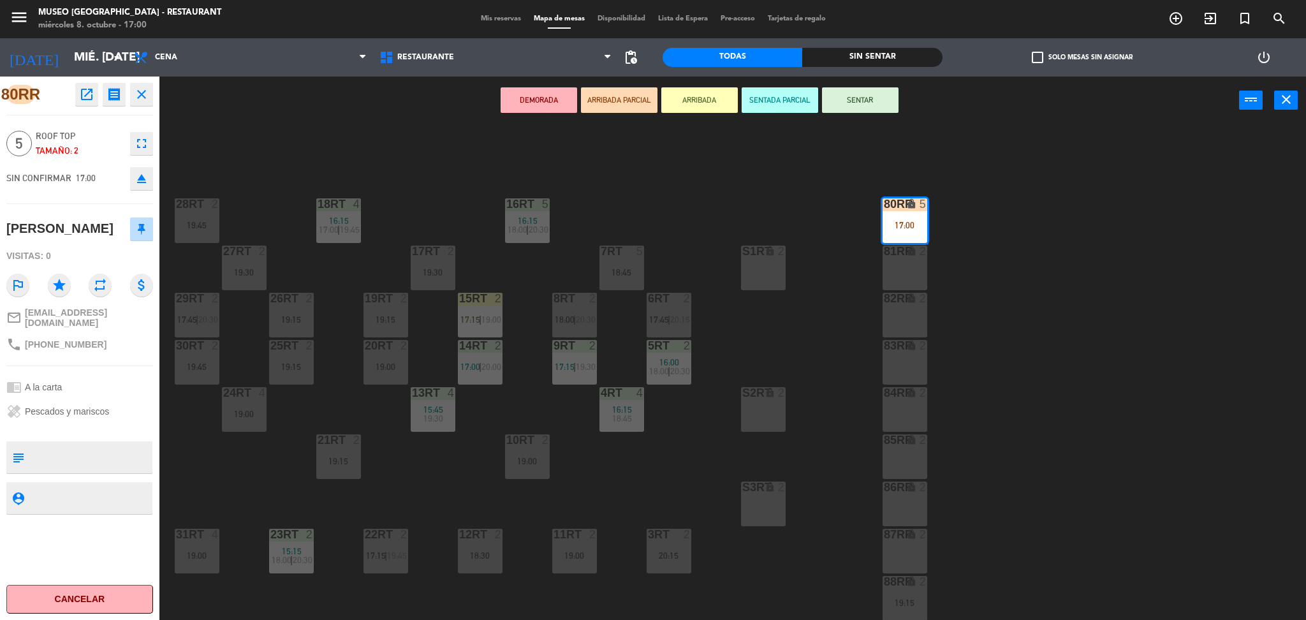
click at [615, 269] on div "18:45" at bounding box center [622, 272] width 45 height 9
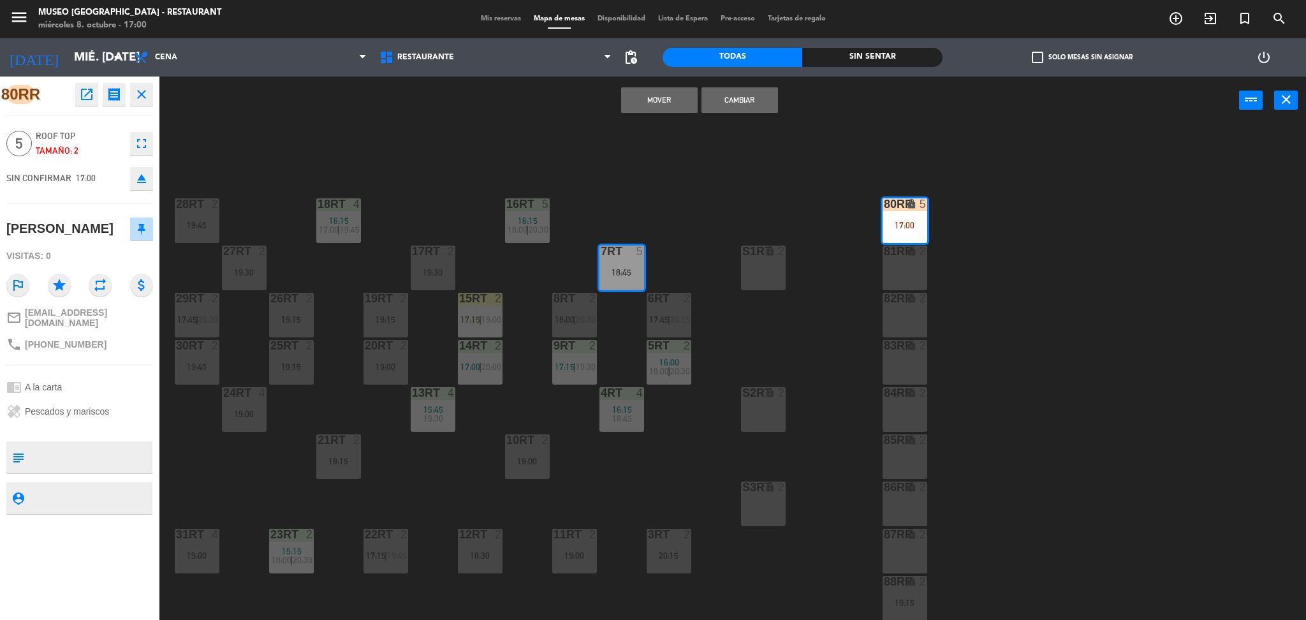
click at [642, 80] on div "Mover Cambiar power_input close" at bounding box center [699, 101] width 1080 height 48
click at [648, 100] on button "Mover" at bounding box center [659, 100] width 77 height 26
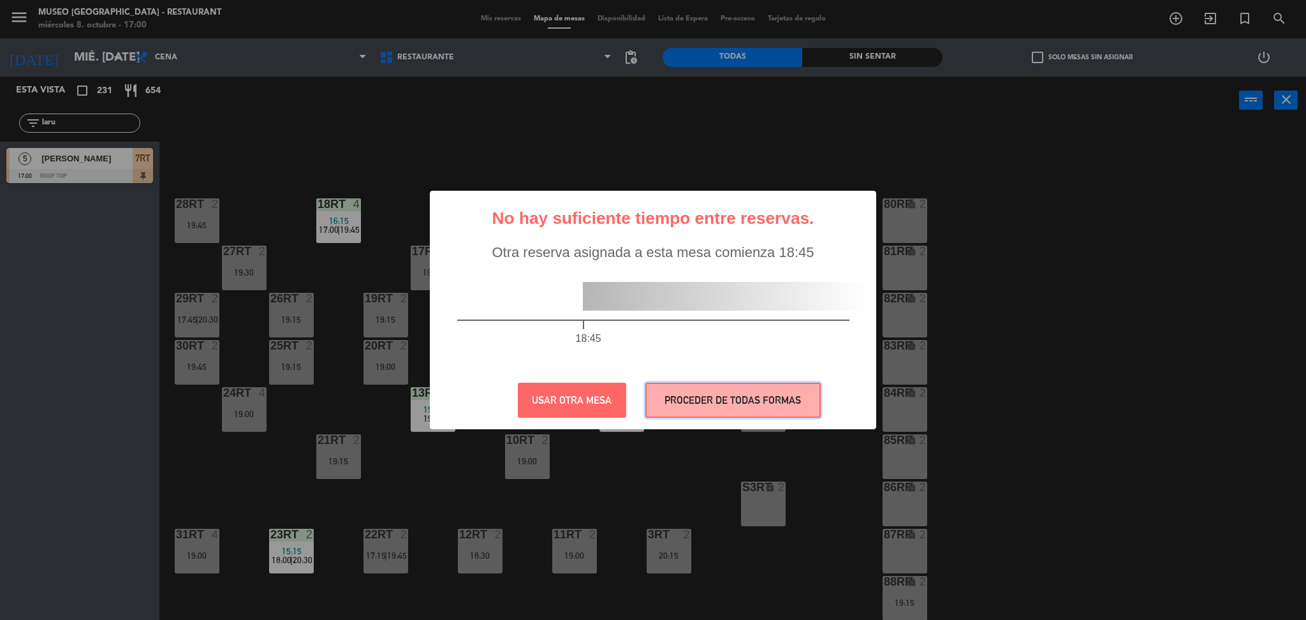
click at [716, 395] on button "PROCEDER DE TODAS FORMAS" at bounding box center [732, 400] width 175 height 35
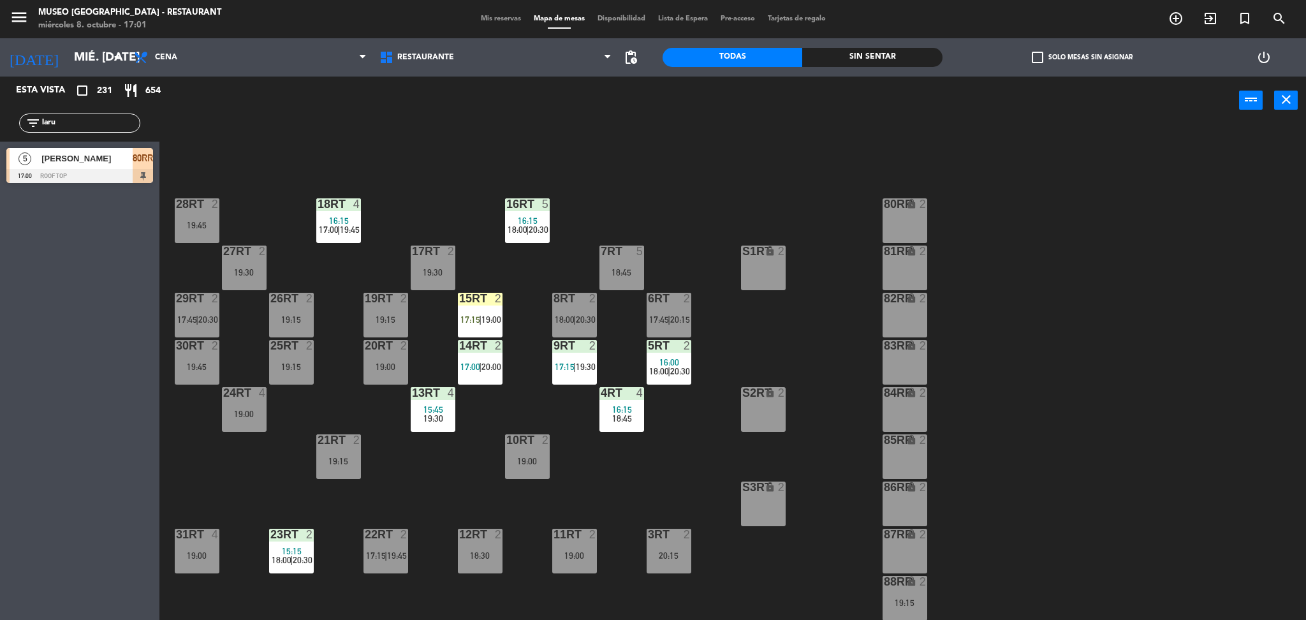
drag, startPoint x: 66, startPoint y: 121, endPoint x: 0, endPoint y: 121, distance: 65.7
click at [0, 121] on div "filter_list laru" at bounding box center [79, 123] width 159 height 37
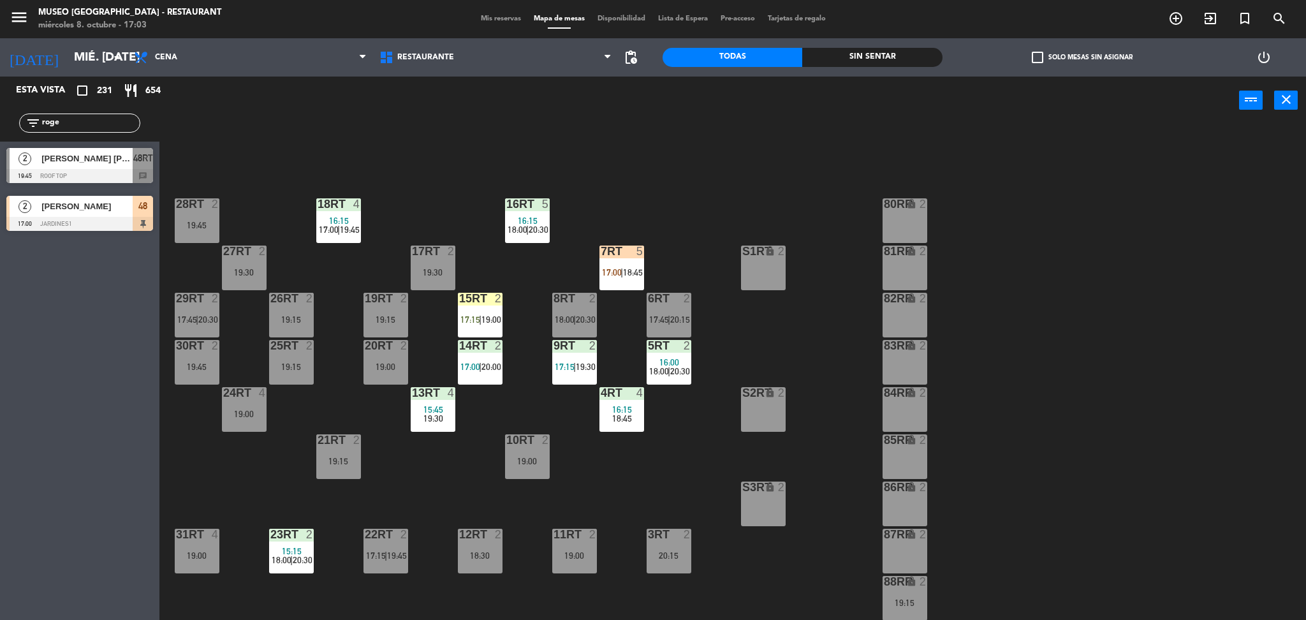
drag, startPoint x: 72, startPoint y: 124, endPoint x: 21, endPoint y: 82, distance: 66.6
click at [0, 130] on div "filter_list roge" at bounding box center [79, 123] width 159 height 37
type input "chav"
click at [134, 166] on div at bounding box center [143, 158] width 20 height 21
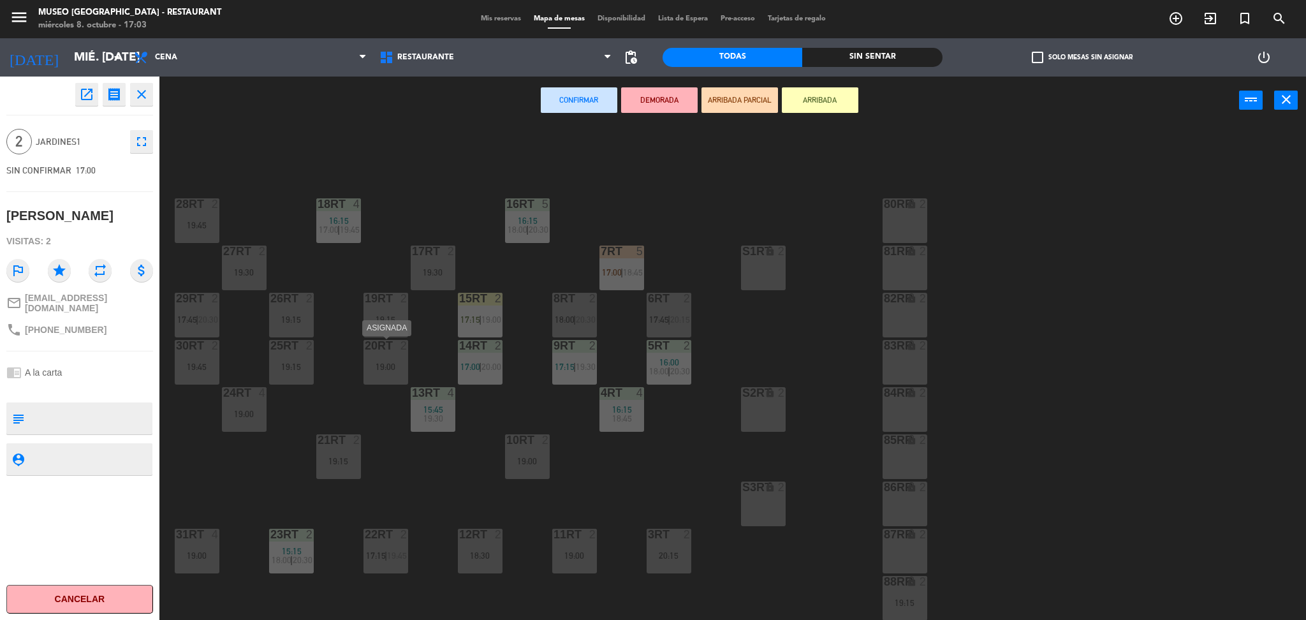
click at [381, 372] on div "20RT 2 19:00" at bounding box center [386, 362] width 45 height 45
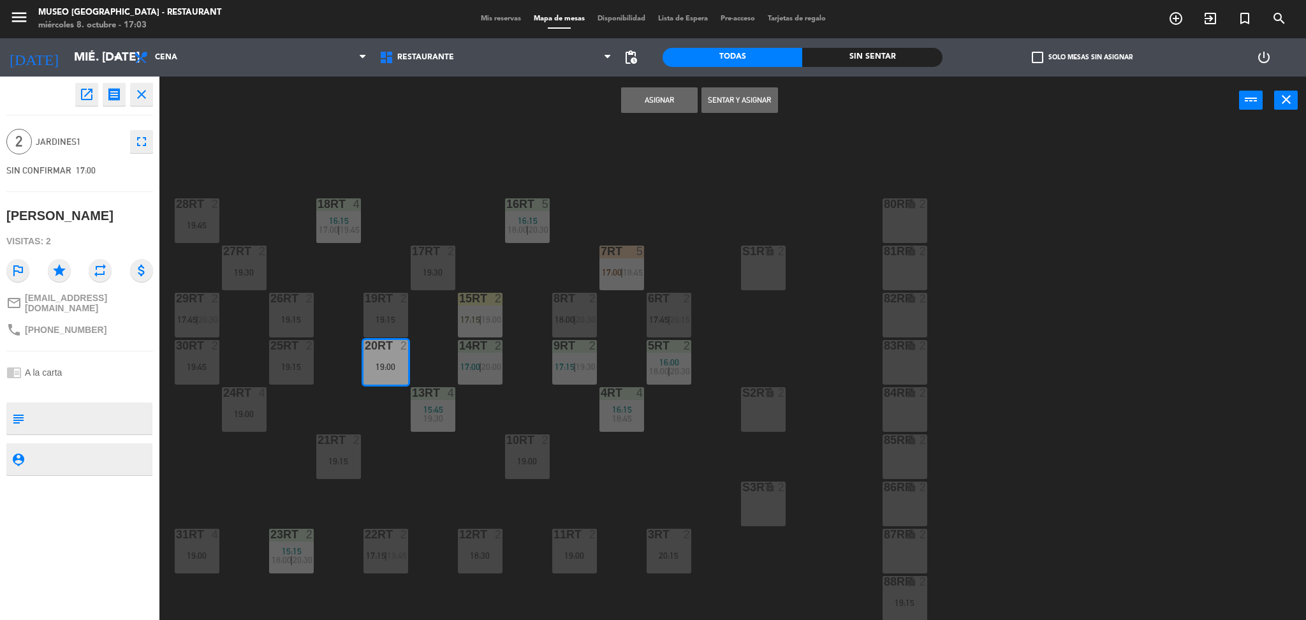
click at [646, 105] on button "Asignar" at bounding box center [659, 100] width 77 height 26
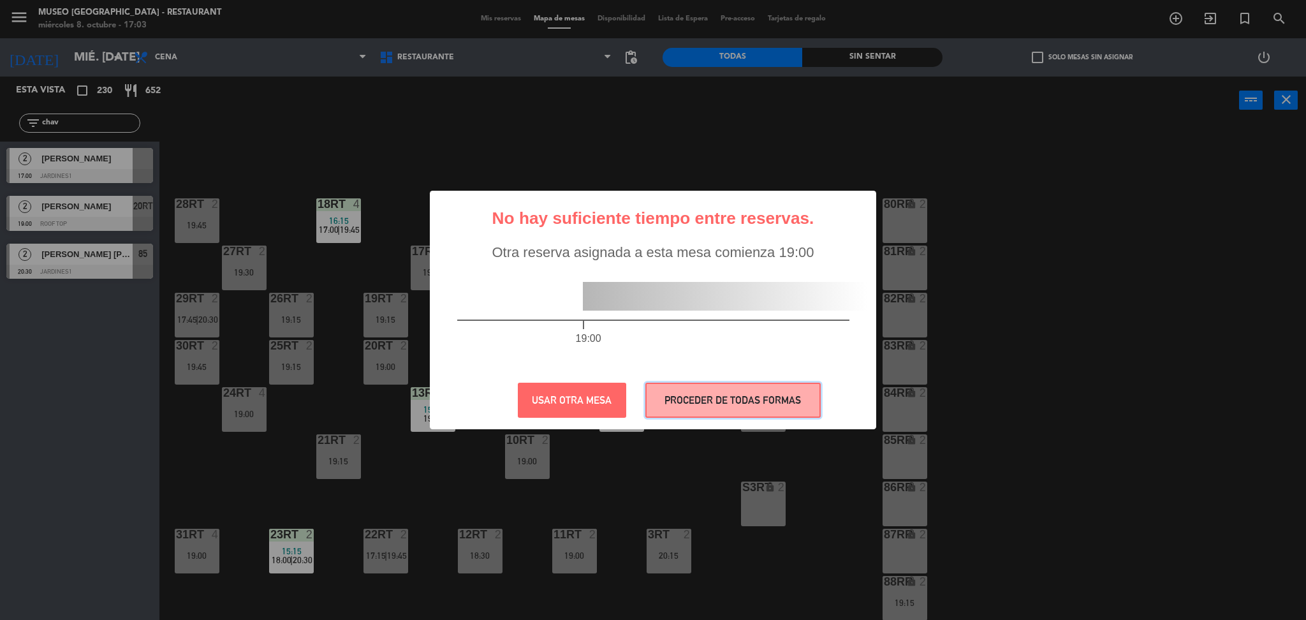
click at [682, 408] on button "PROCEDER DE TODAS FORMAS" at bounding box center [732, 400] width 175 height 35
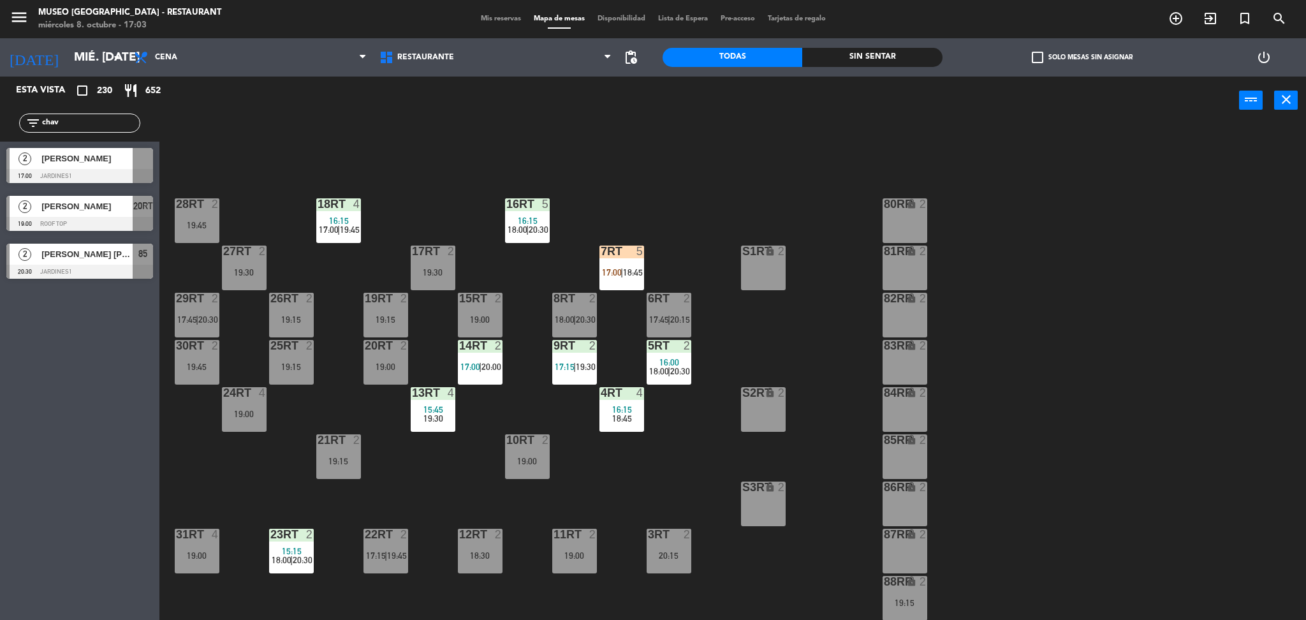
click at [115, 167] on div "[PERSON_NAME]" at bounding box center [86, 158] width 92 height 21
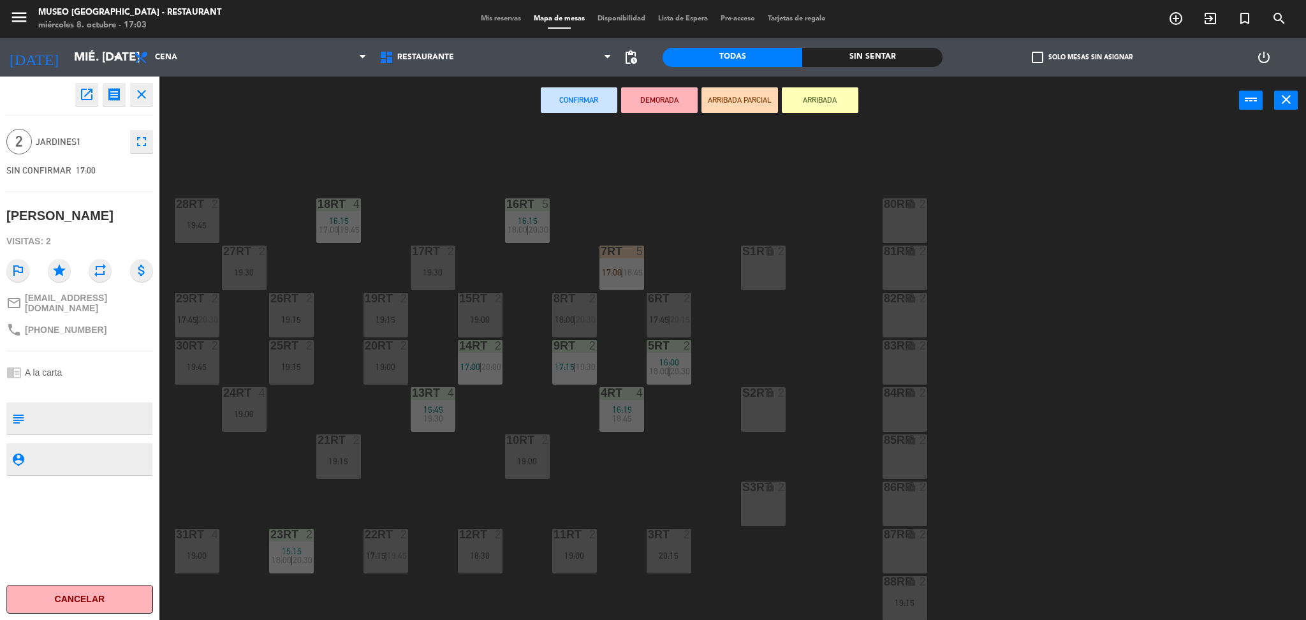
click at [383, 369] on div "19:00" at bounding box center [386, 366] width 45 height 9
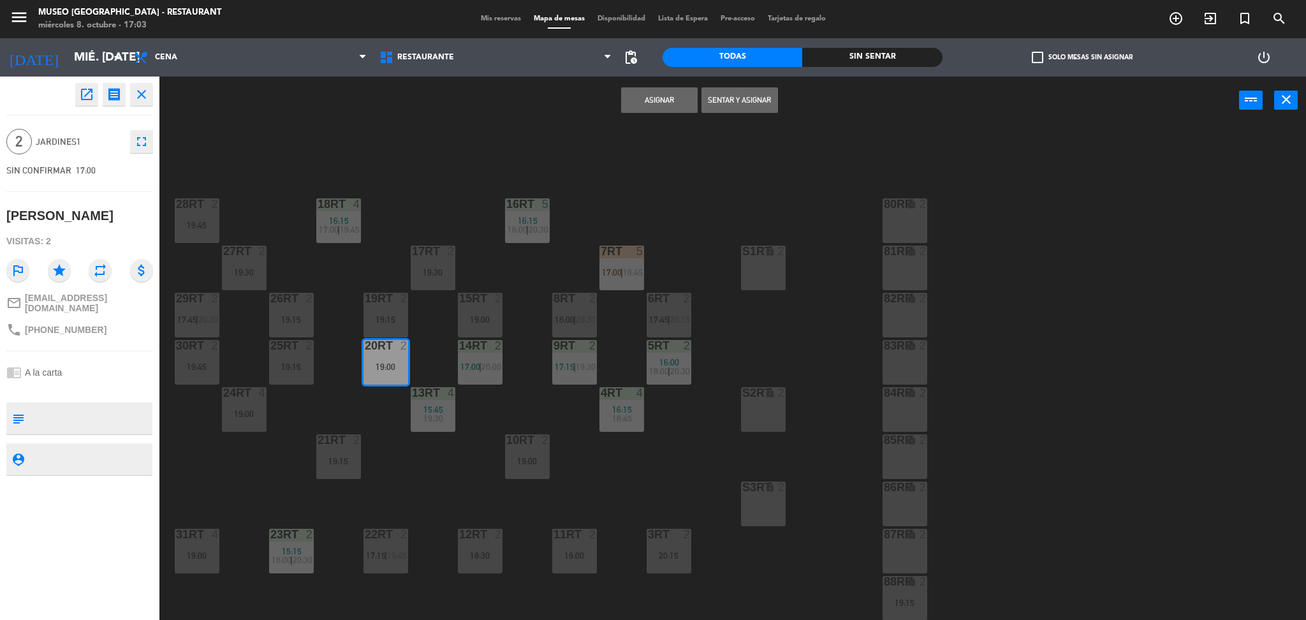
click at [658, 108] on button "Asignar" at bounding box center [659, 100] width 77 height 26
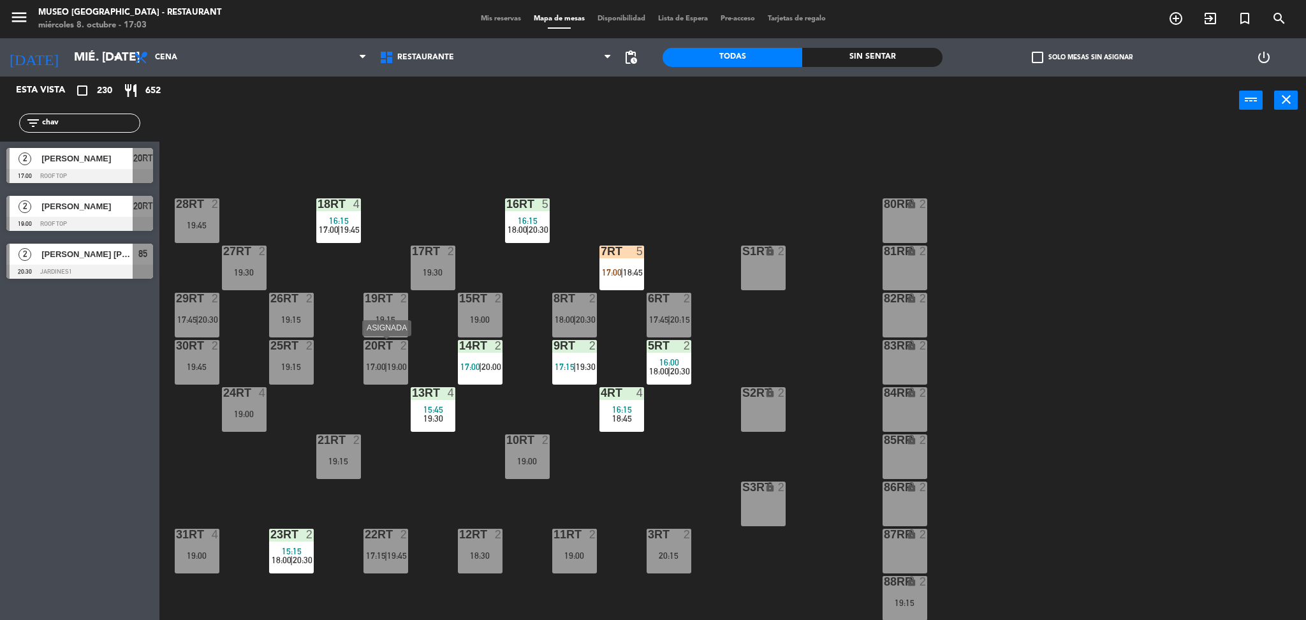
click at [390, 355] on div "20RT 2 17:00 | 19:00" at bounding box center [386, 362] width 45 height 45
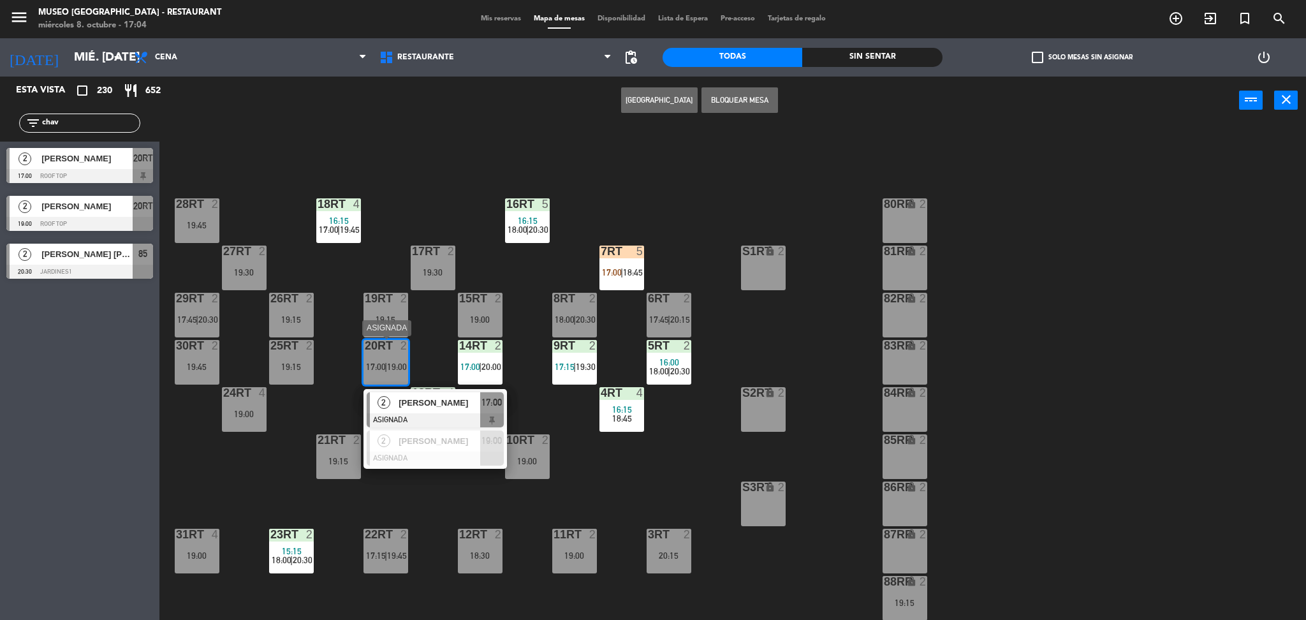
click at [462, 401] on span "[PERSON_NAME]" at bounding box center [440, 402] width 82 height 13
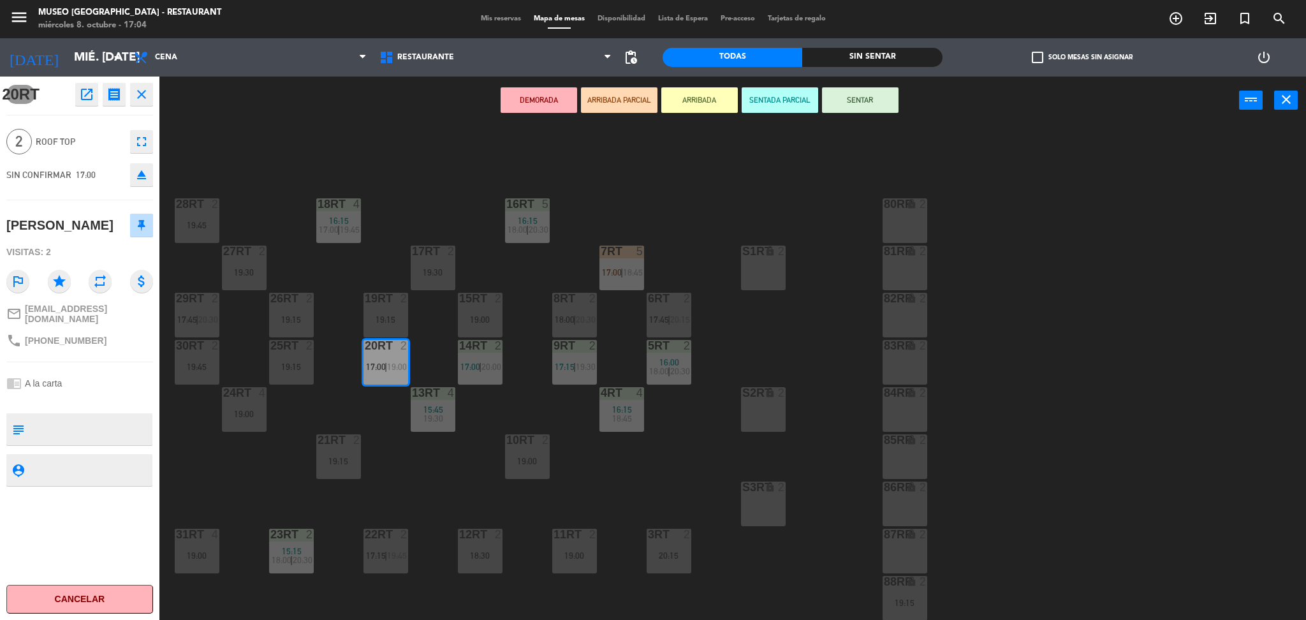
click at [630, 102] on button "ARRIBADA PARCIAL" at bounding box center [619, 100] width 77 height 26
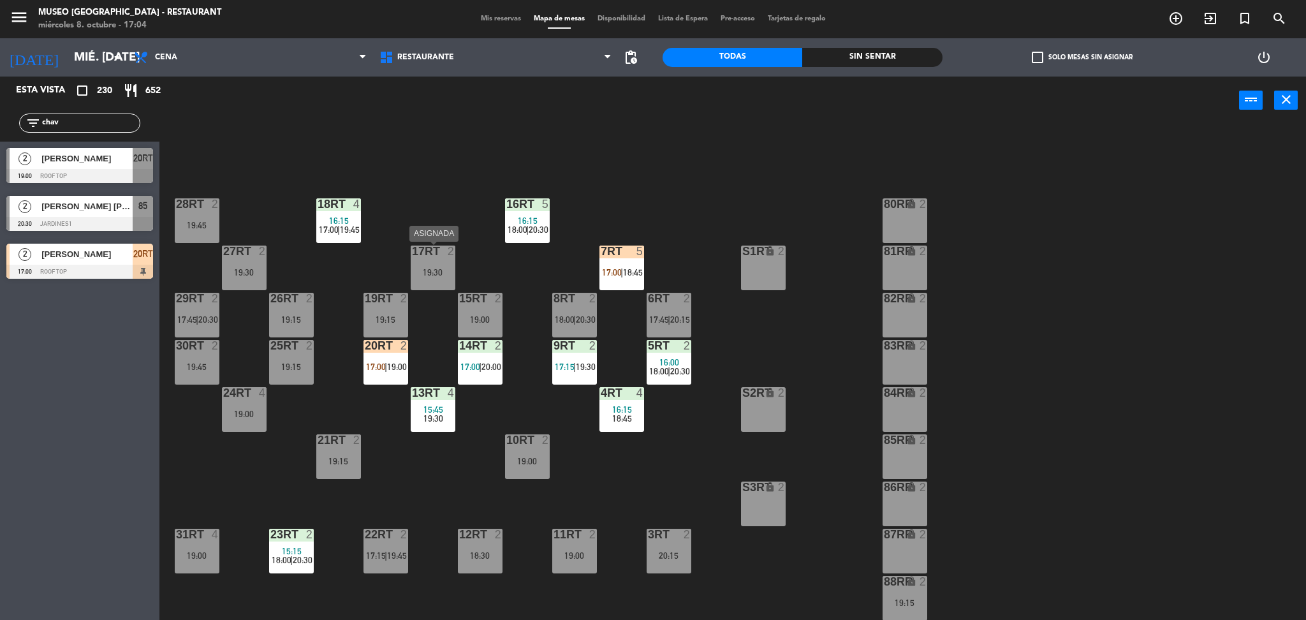
click at [432, 270] on div "19:30" at bounding box center [433, 272] width 45 height 9
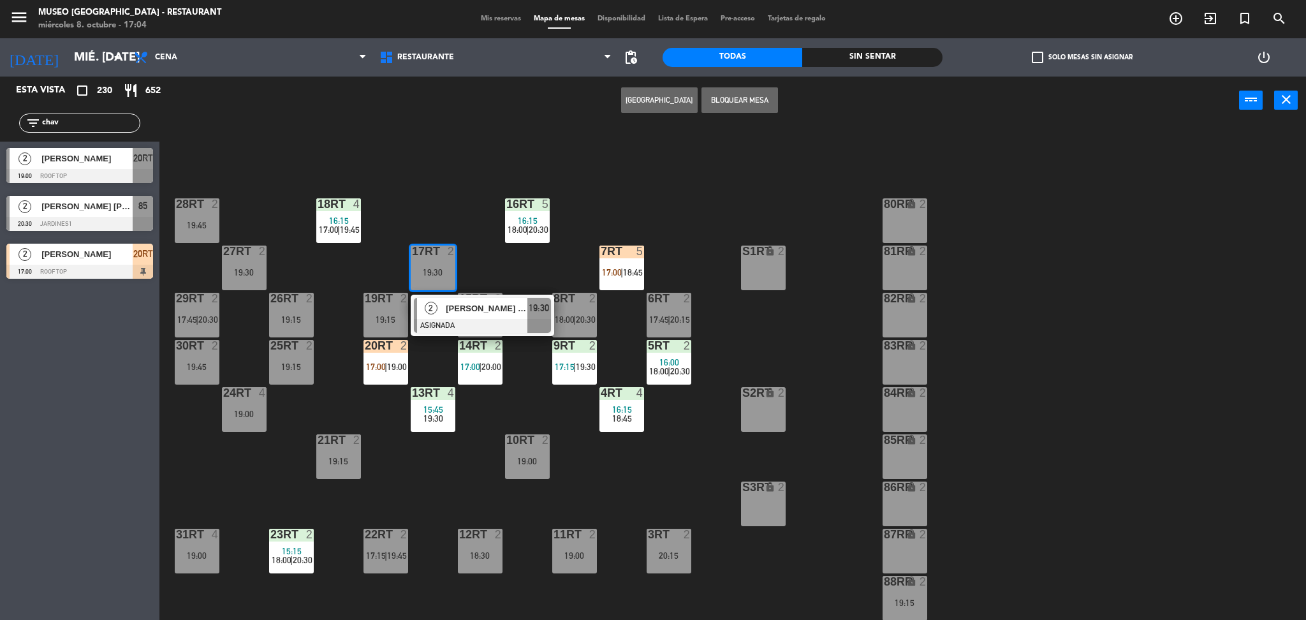
click at [633, 147] on div "18RT 4 16:15 17:00 | 19:45 16RT 5 16:15 18:00 | 20:30 28RT 2 19:45 80RR lock 2 …" at bounding box center [739, 376] width 1134 height 496
